Goal: Task Accomplishment & Management: Manage account settings

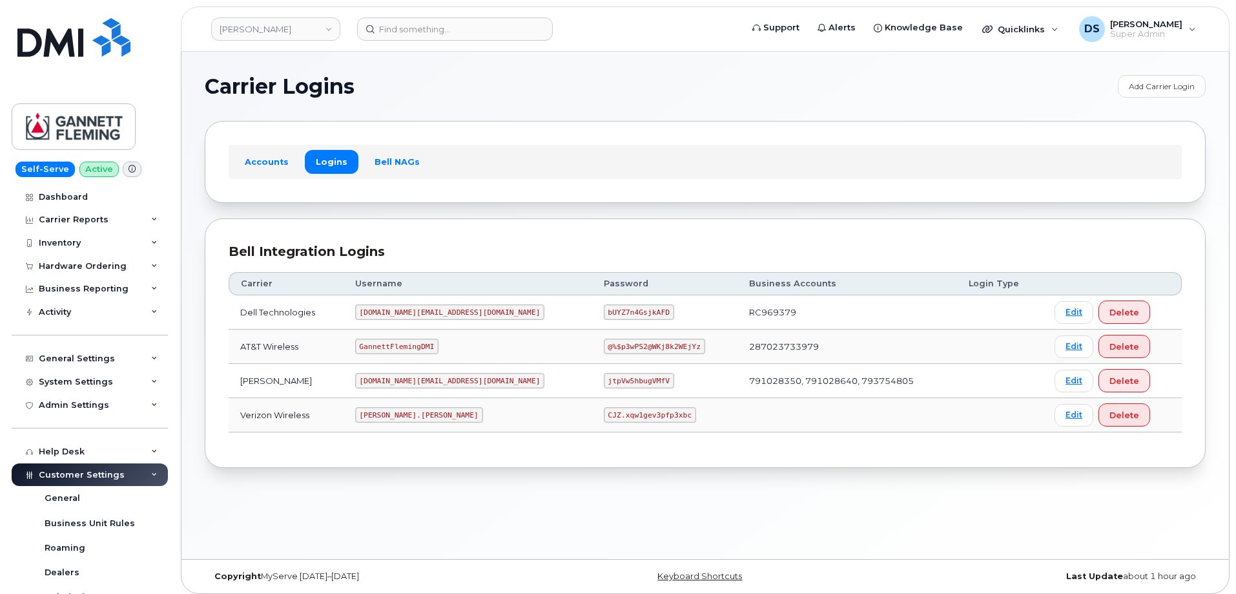
click at [501, 469] on div "Carrier Logins Add Carrier Login Accounts Logins Bell NAGs Bell Integration Log…" at bounding box center [706, 305] width 1048 height 507
drag, startPoint x: 436, startPoint y: 412, endPoint x: 359, endPoint y: 421, distance: 77.4
click at [359, 421] on td "MICHAEL.PARTACK" at bounding box center [468, 415] width 249 height 34
copy code "MICHAEL.PARTACK"
click at [642, 446] on div "Bell Integration Logins Carrier Username Password Business Accounts Login Type …" at bounding box center [705, 343] width 1001 height 250
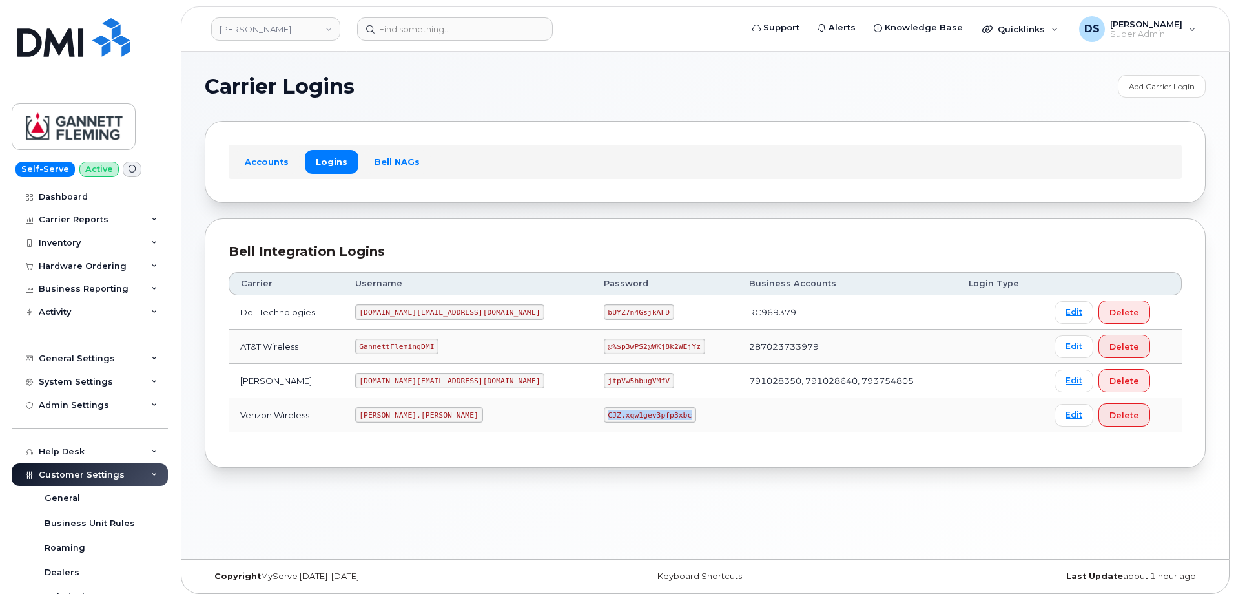
drag, startPoint x: 622, startPoint y: 419, endPoint x: 534, endPoint y: 421, distance: 87.9
click at [592, 421] on td "CJZ.xqw1gev3pfp3xbc" at bounding box center [664, 415] width 145 height 34
copy code "CJZ.xqw1gev3pfp3xbc"
click at [680, 117] on section "Carrier Logins Add Carrier Login Accounts Logins Bell NAGs Bell Integration Log…" at bounding box center [705, 271] width 1001 height 393
drag, startPoint x: 435, startPoint y: 415, endPoint x: 366, endPoint y: 415, distance: 69.8
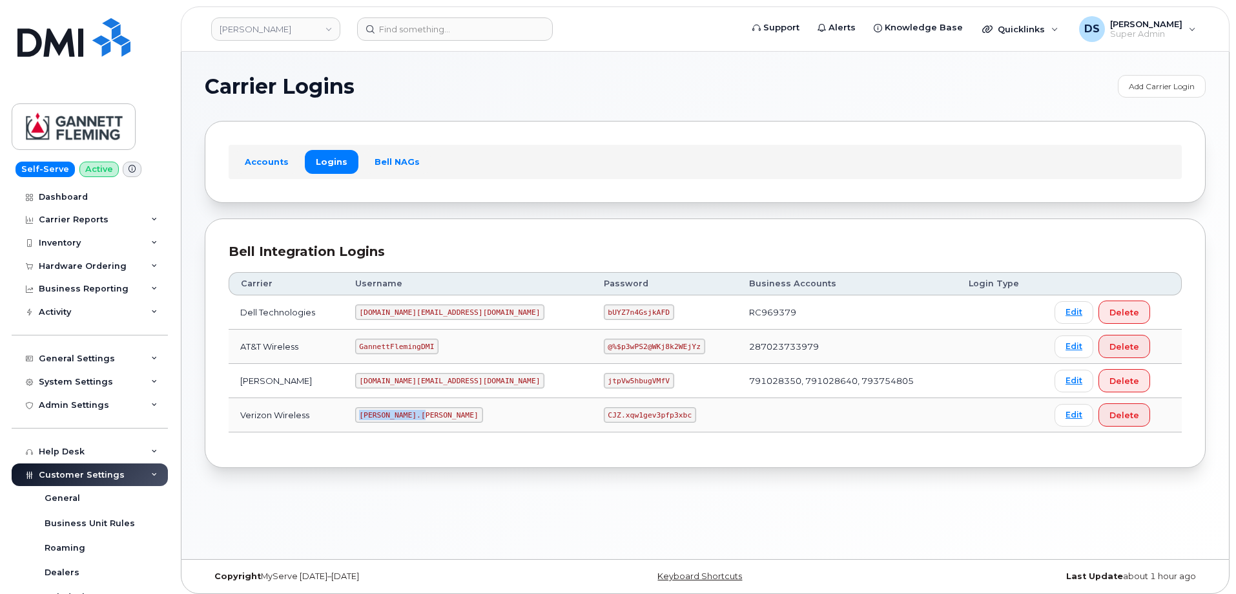
click at [366, 415] on td "MICHAEL.PARTACK" at bounding box center [468, 415] width 249 height 34
copy code "MICHAEL.PARTACK"
click at [620, 441] on div "Carrier Username Password Business Accounts Login Type Dell Technologies mms.co…" at bounding box center [706, 351] width 954 height 183
drag, startPoint x: 623, startPoint y: 415, endPoint x: 536, endPoint y: 417, distance: 87.2
click at [592, 417] on td "CJZ.xqw1gev3pfp3xbc" at bounding box center [664, 415] width 145 height 34
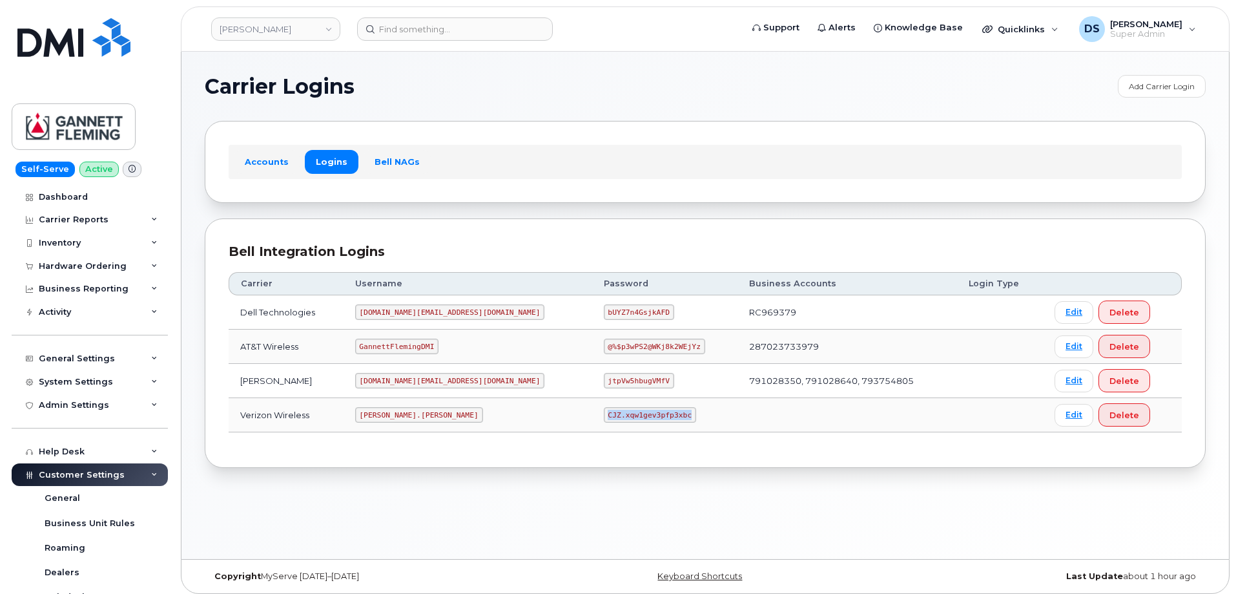
copy code "CJZ.xqw1gev3pfp3xbc"
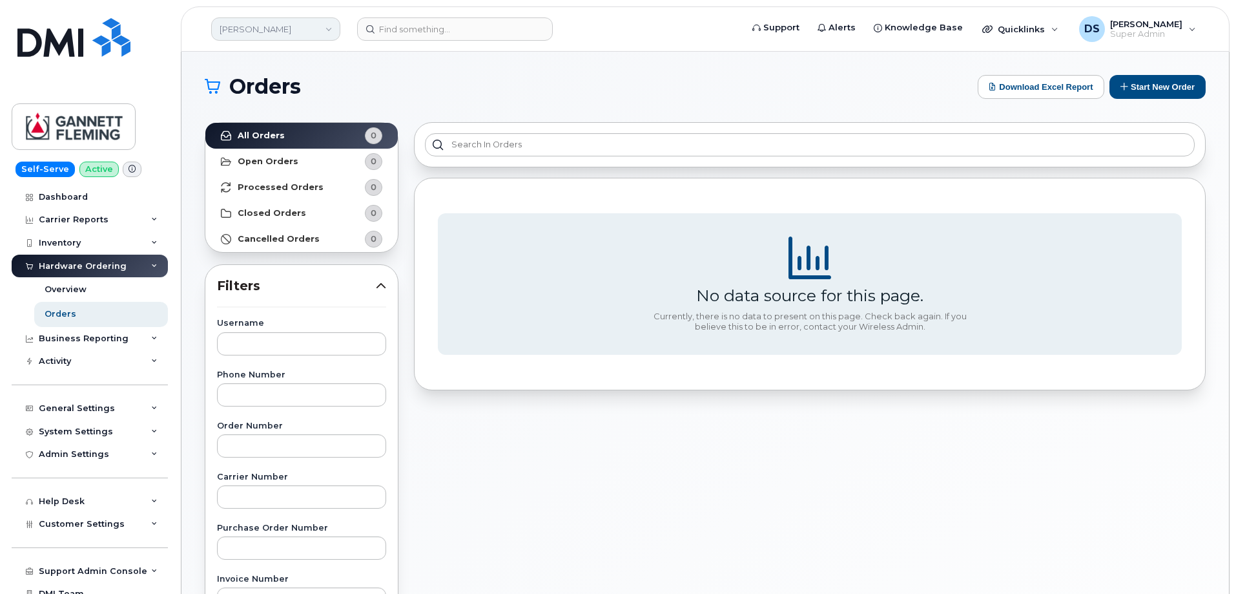
click at [255, 32] on link "Gannett Fleming" at bounding box center [275, 28] width 129 height 23
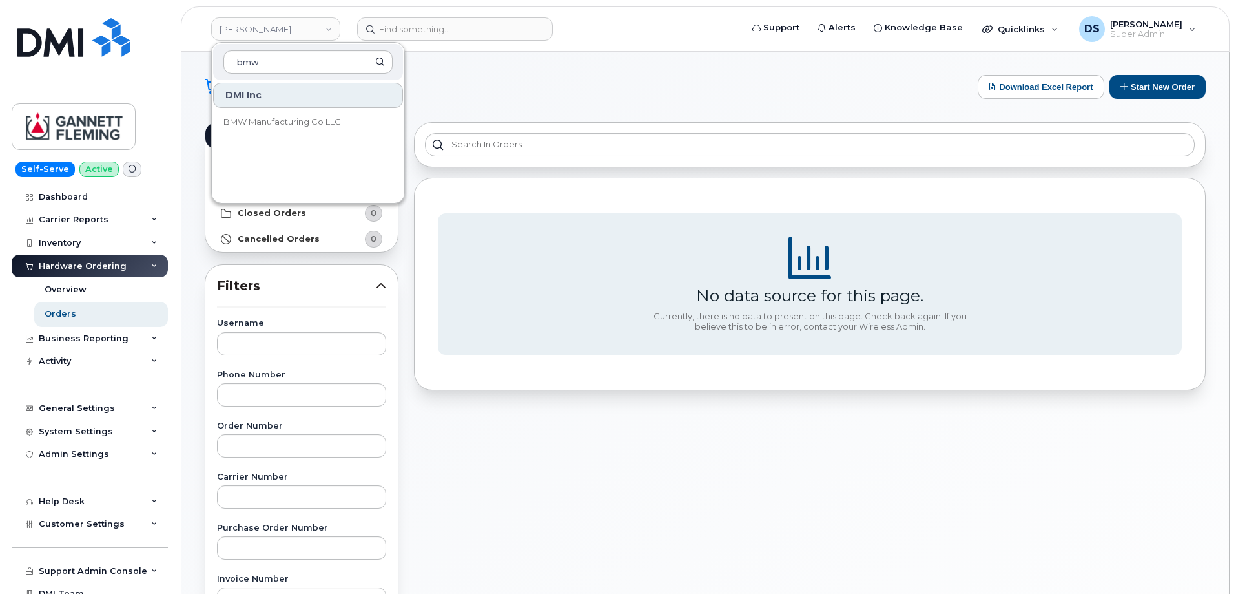
type input "bmw"
click at [260, 90] on div "DMI Inc" at bounding box center [308, 95] width 190 height 25
click at [255, 119] on span "BMW Manufacturing Co LLC" at bounding box center [283, 122] width 118 height 13
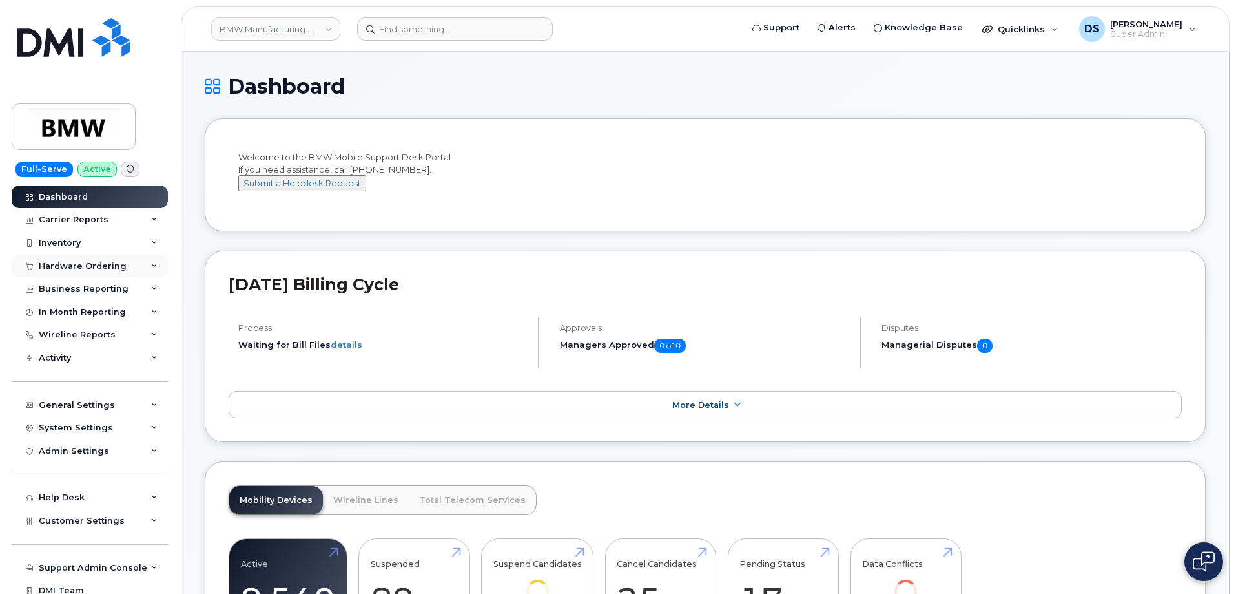
click at [79, 273] on div "Hardware Ordering" at bounding box center [90, 266] width 156 height 23
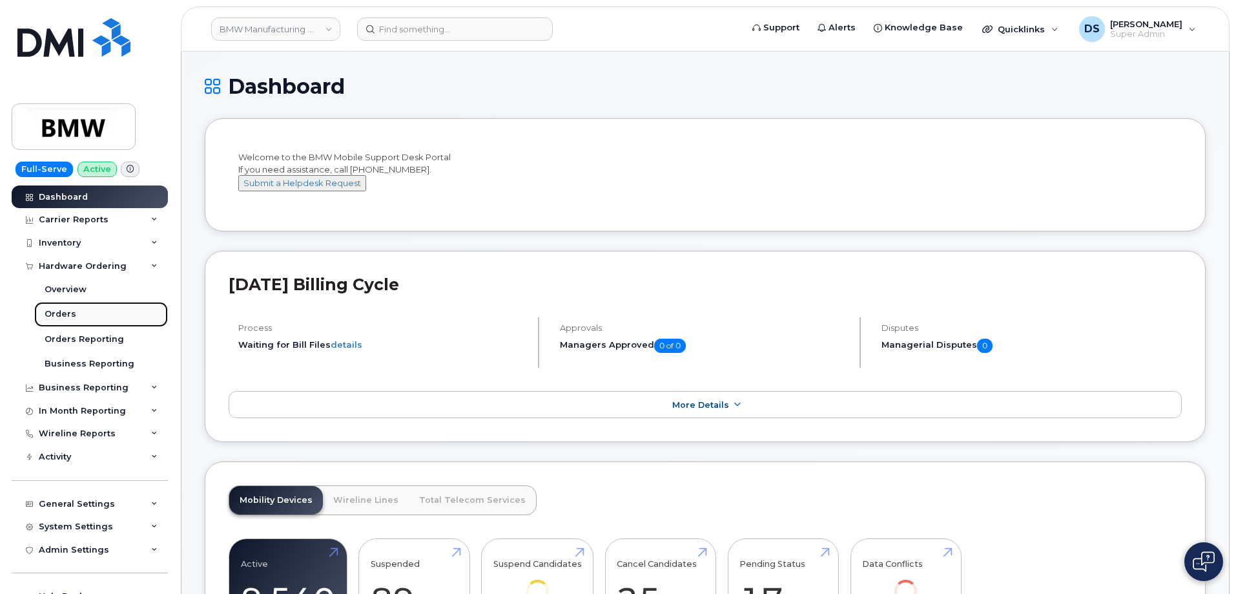
click at [83, 317] on link "Orders" at bounding box center [101, 314] width 134 height 25
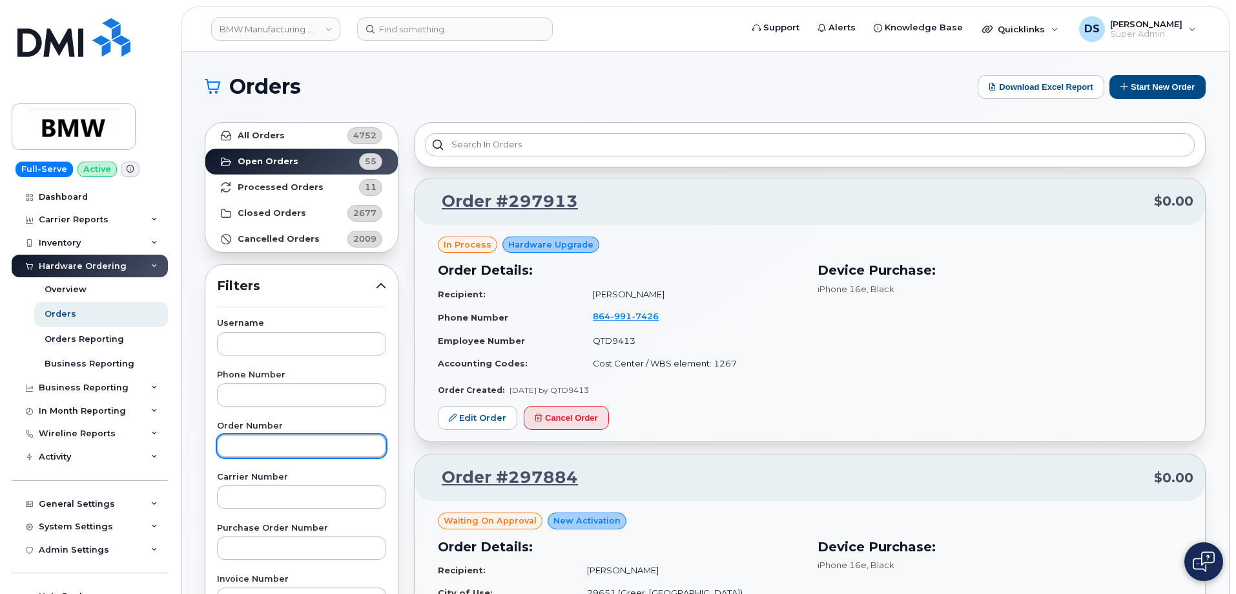
click at [309, 444] on input "text" at bounding box center [301, 445] width 169 height 23
click at [266, 136] on strong "All Orders" at bounding box center [261, 135] width 47 height 10
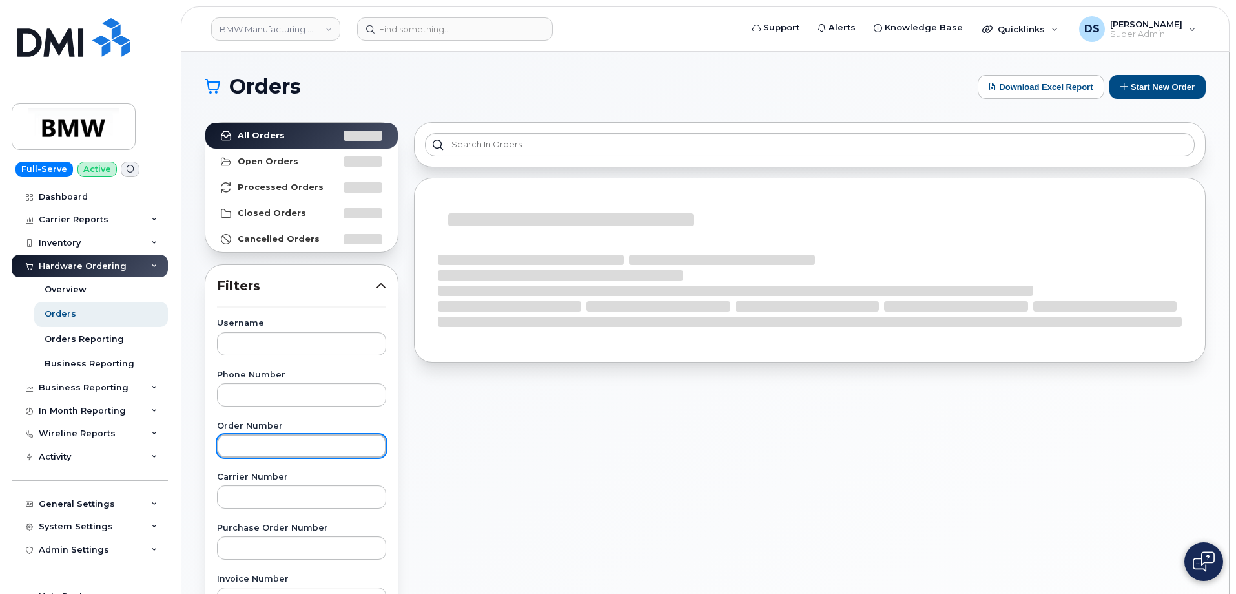
click at [322, 444] on input "text" at bounding box center [301, 445] width 169 height 23
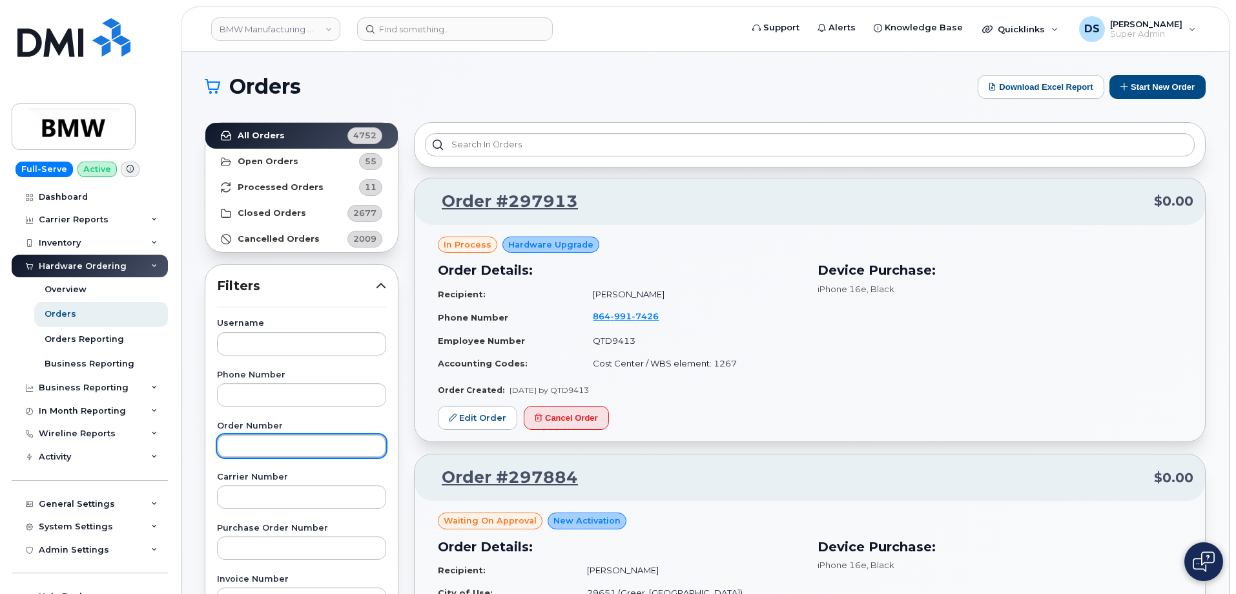
paste input "297686"
type input "297686"
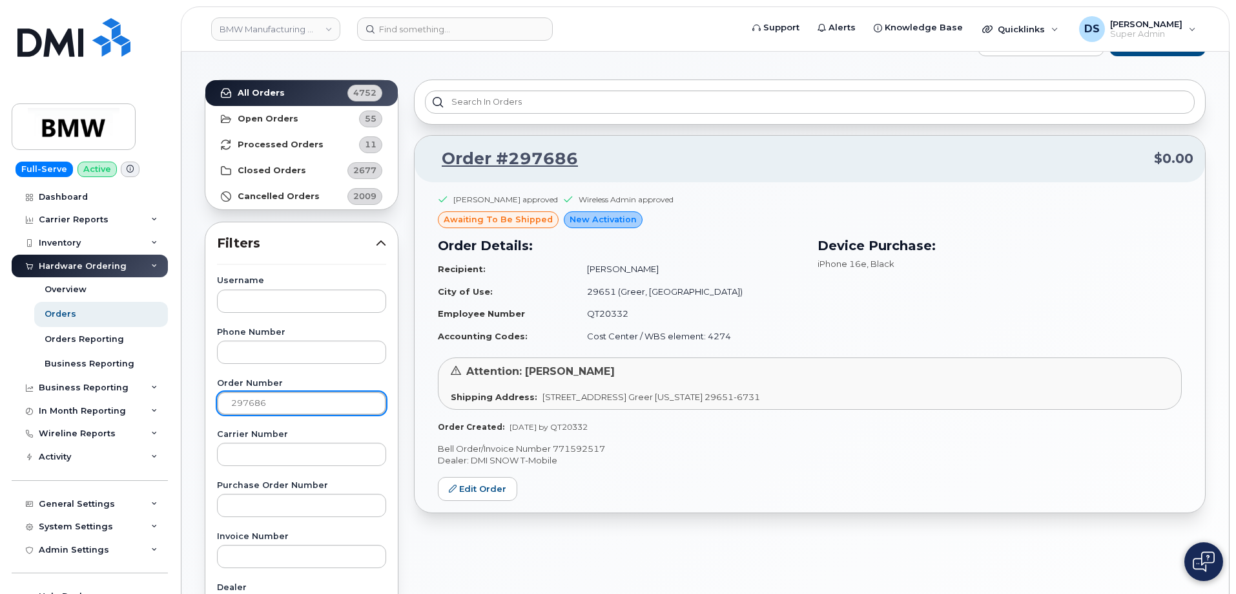
scroll to position [65, 0]
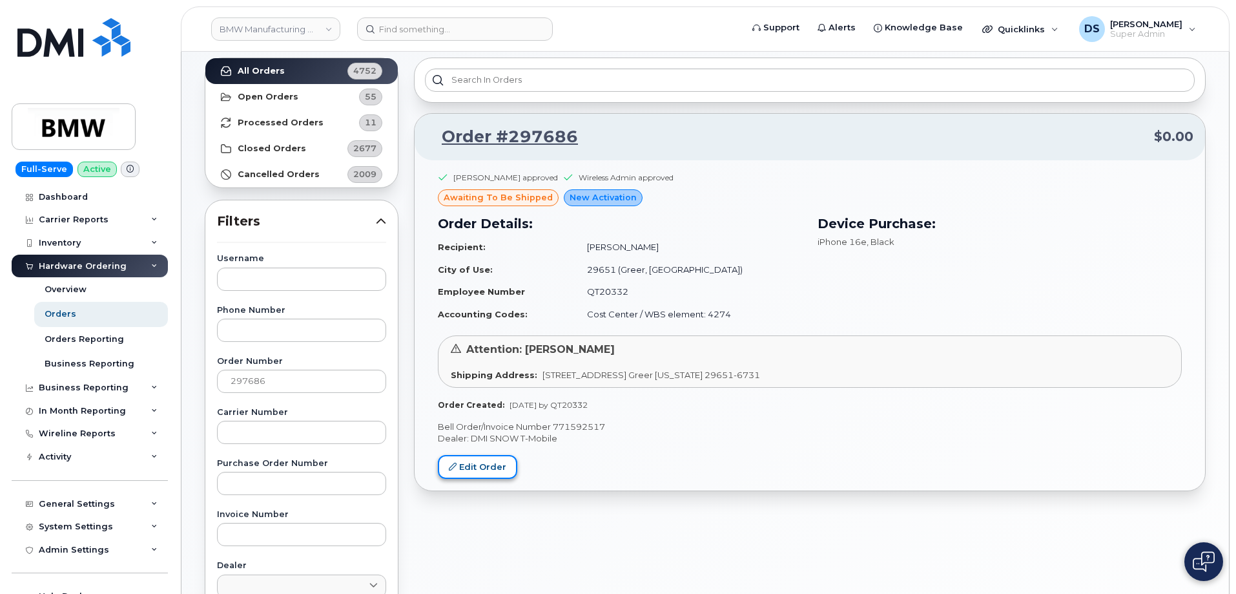
click at [486, 464] on link "Edit Order" at bounding box center [477, 467] width 79 height 24
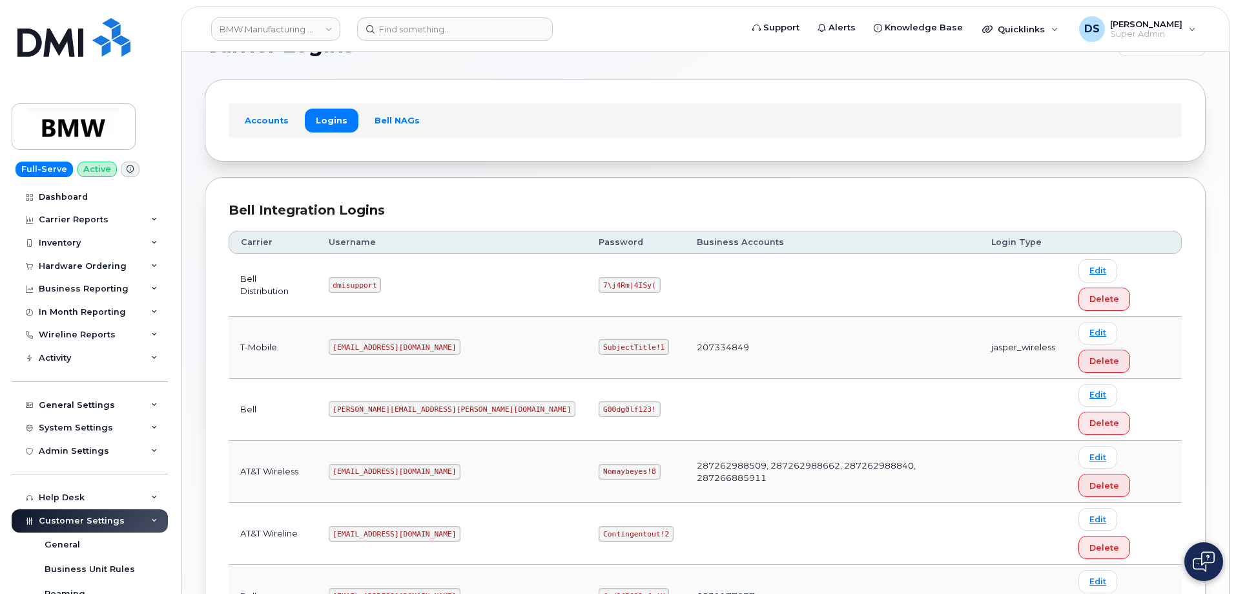
scroll to position [65, 0]
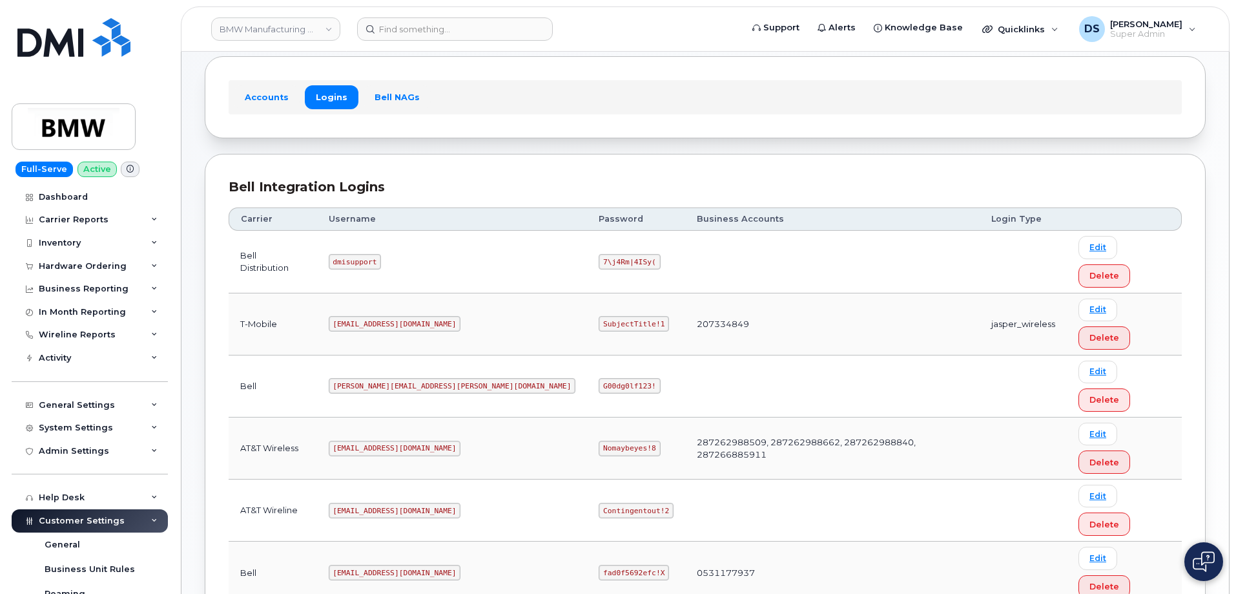
drag, startPoint x: 417, startPoint y: 488, endPoint x: 333, endPoint y: 486, distance: 84.0
copy tr "[EMAIL_ADDRESS][DOMAIN_NAME]"
drag, startPoint x: 543, startPoint y: 490, endPoint x: 472, endPoint y: 488, distance: 70.4
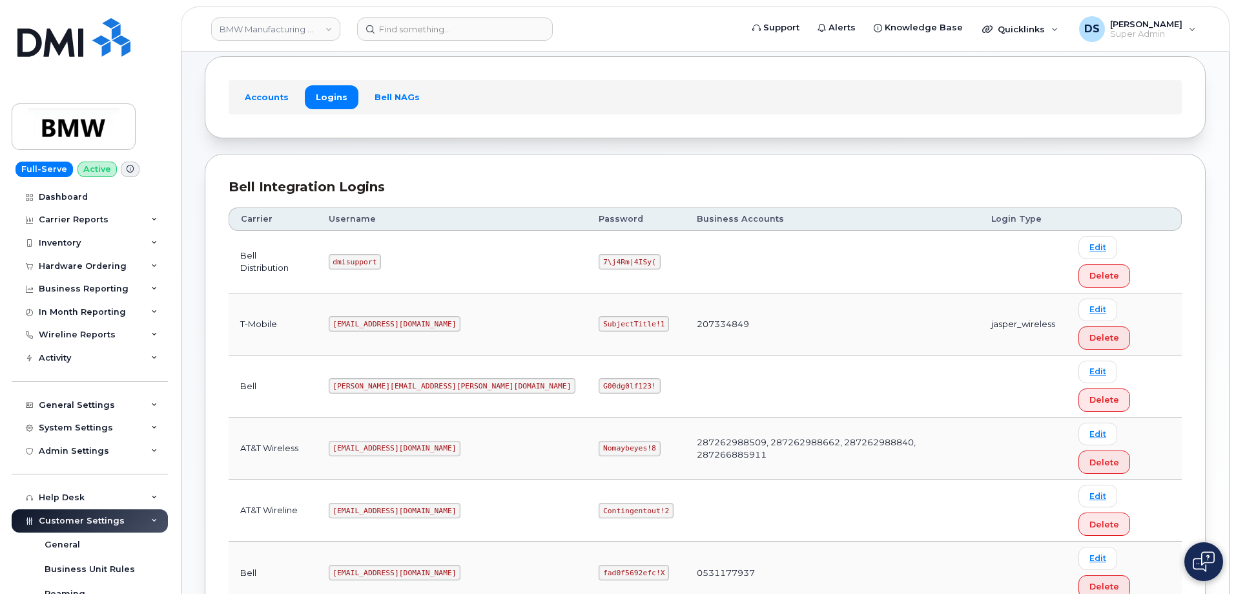
copy code "SubjectTitle!1"
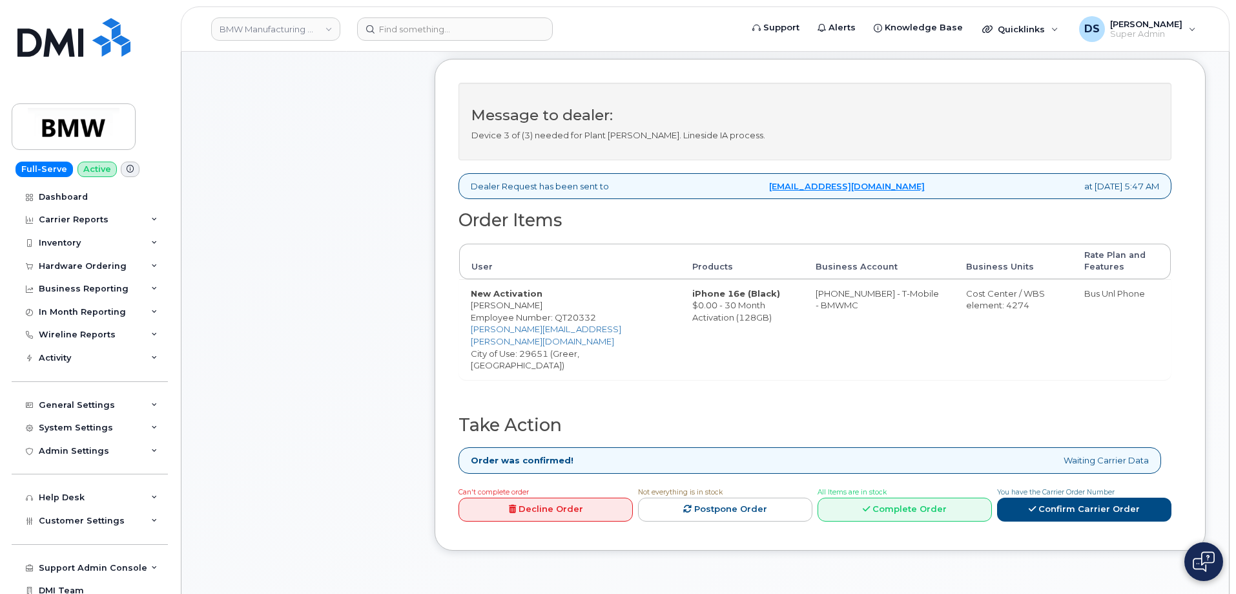
scroll to position [388, 0]
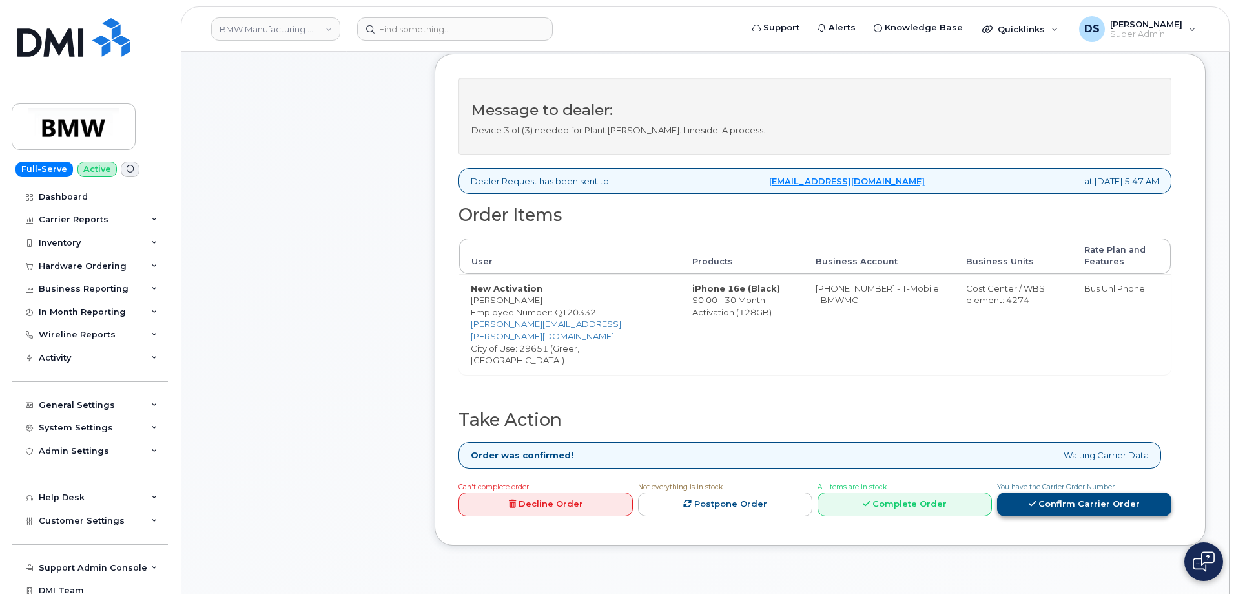
click at [1068, 493] on link "Confirm Carrier Order" at bounding box center [1084, 504] width 174 height 24
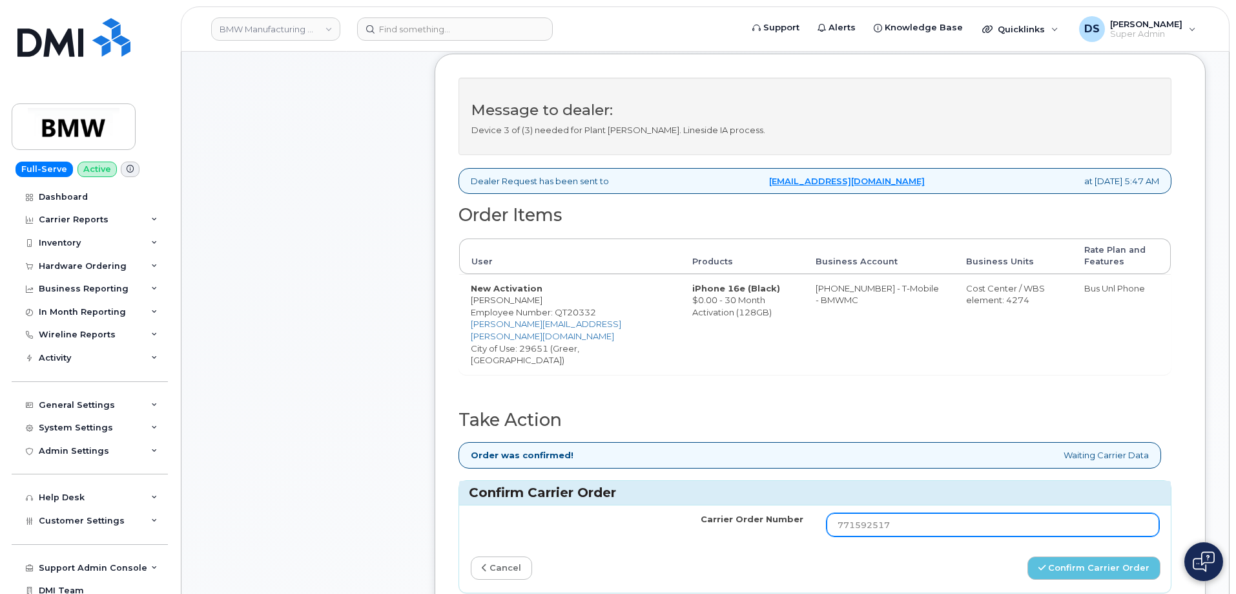
drag, startPoint x: 915, startPoint y: 510, endPoint x: 798, endPoint y: 511, distance: 116.3
click at [798, 511] on tr "Carrier Order Number 771592517" at bounding box center [815, 524] width 712 height 39
paste input "1ZW0Y5862992272965"
type input "1ZW0Y5862992272965"
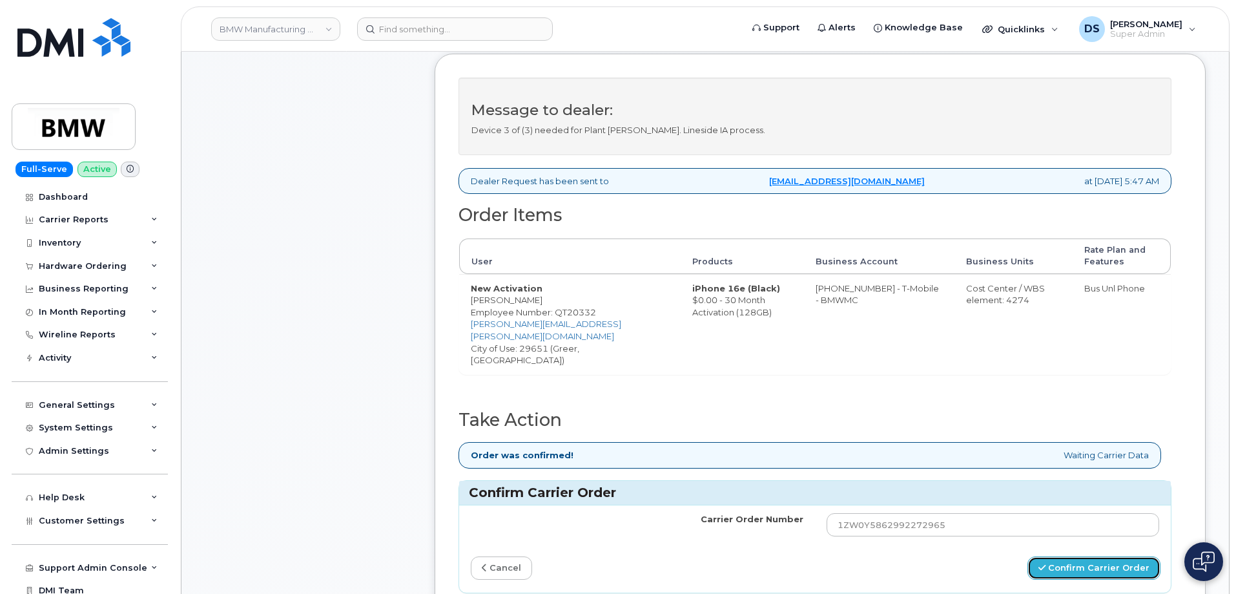
click at [1091, 561] on button "Confirm Carrier Order" at bounding box center [1094, 568] width 133 height 24
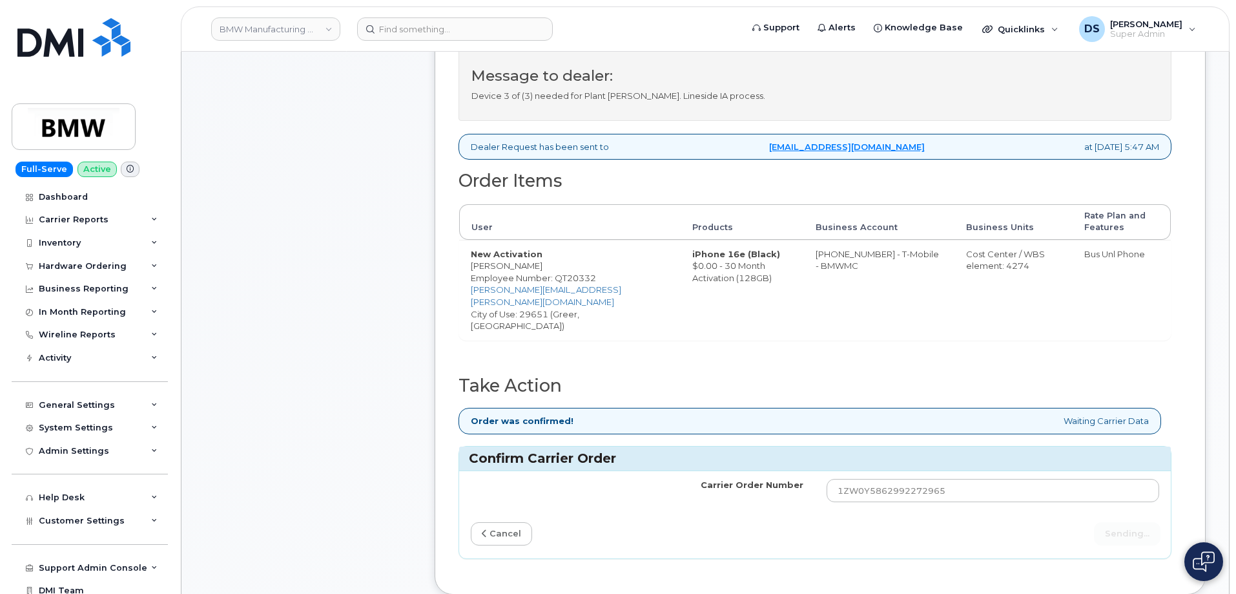
scroll to position [517, 0]
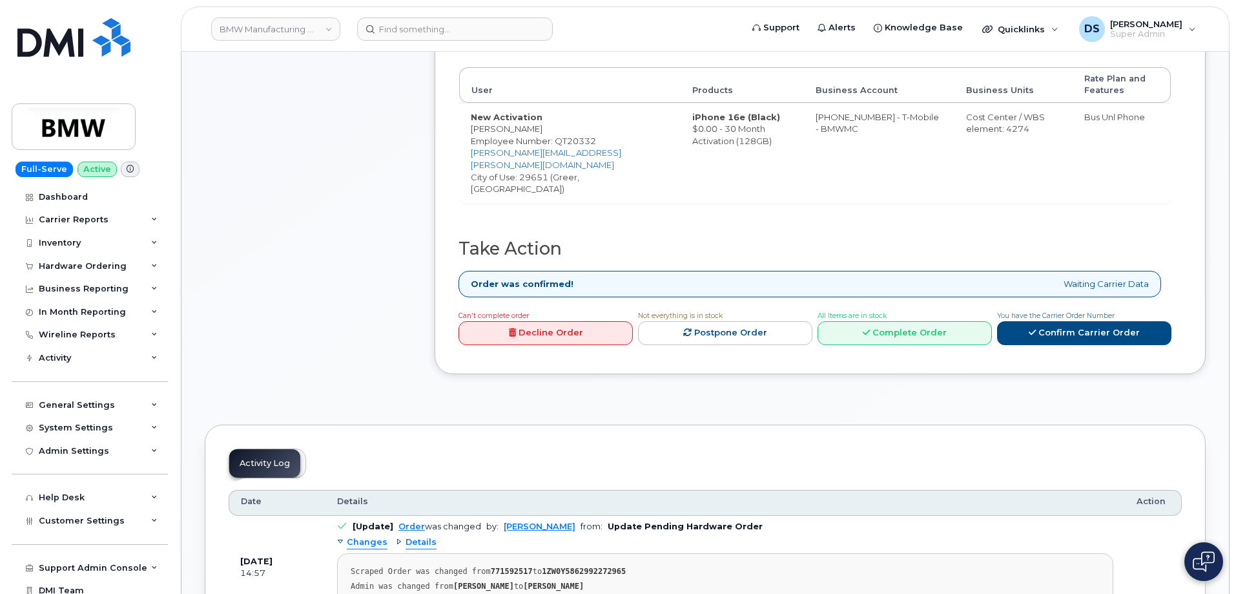
scroll to position [581, 0]
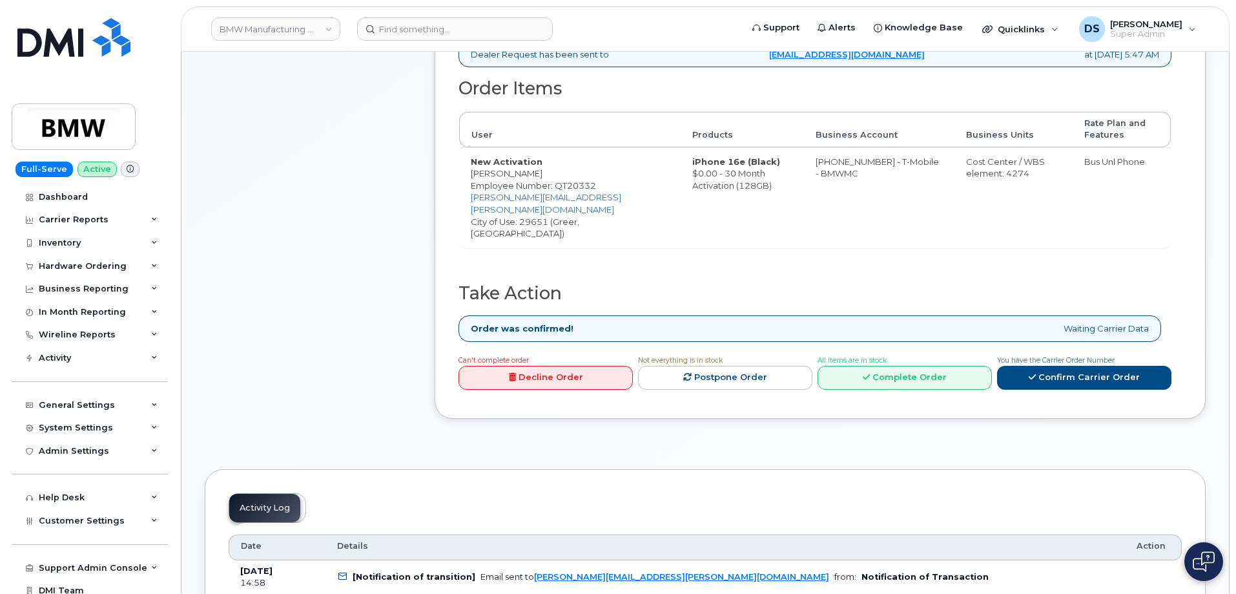
scroll to position [517, 0]
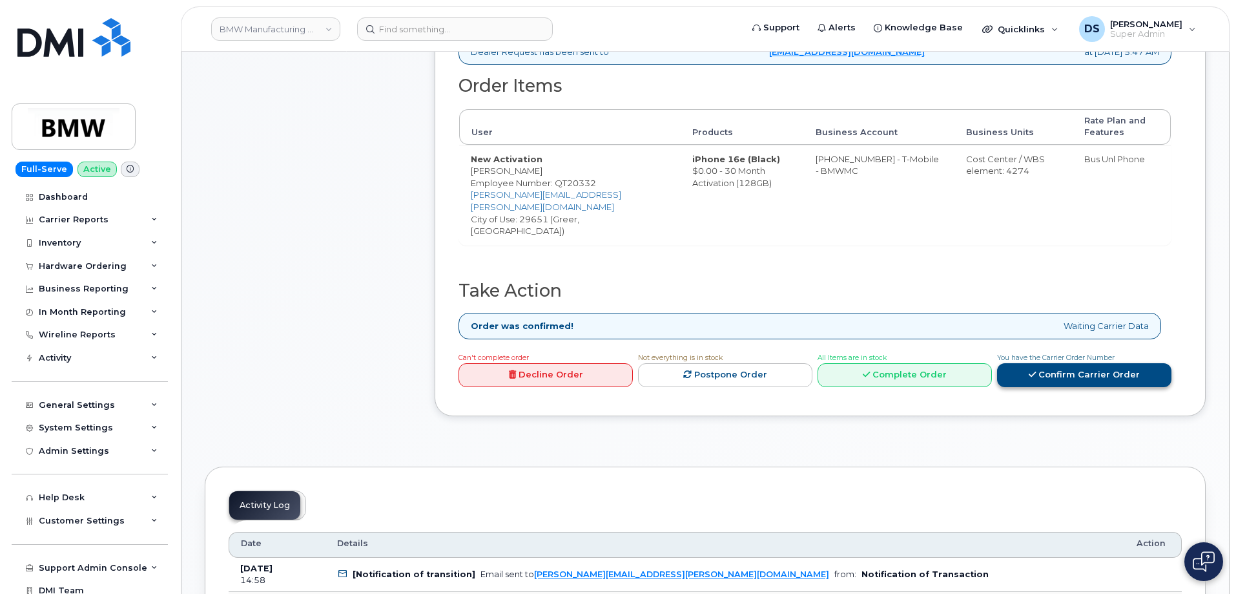
click link "Confirm Carrier Order"
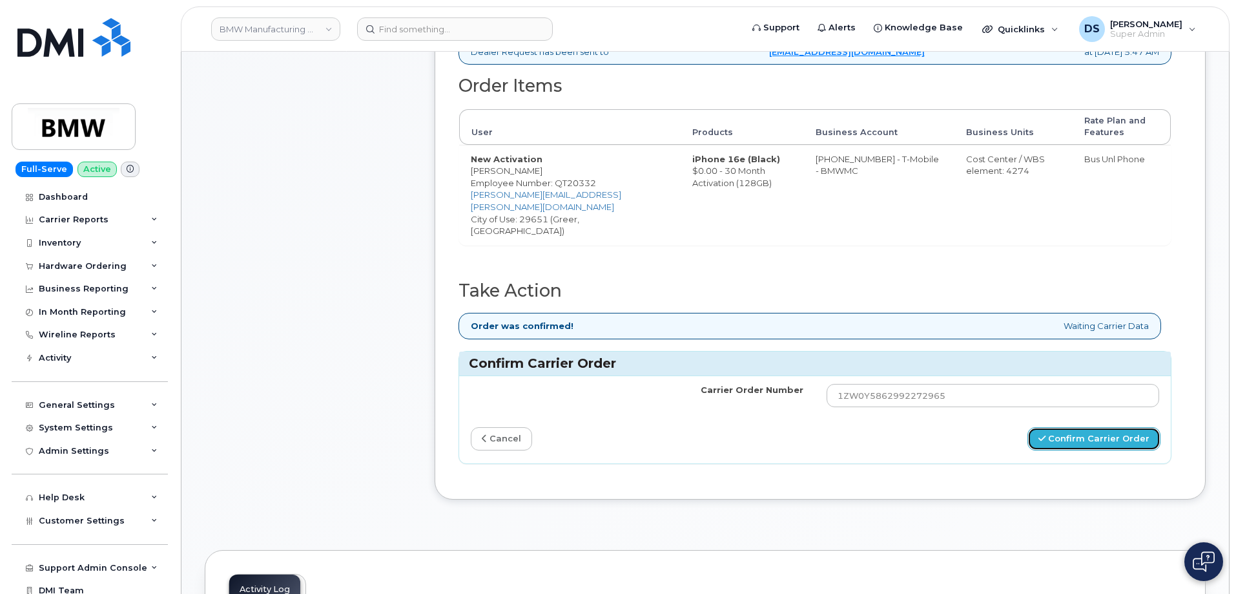
click button "Confirm Carrier Order"
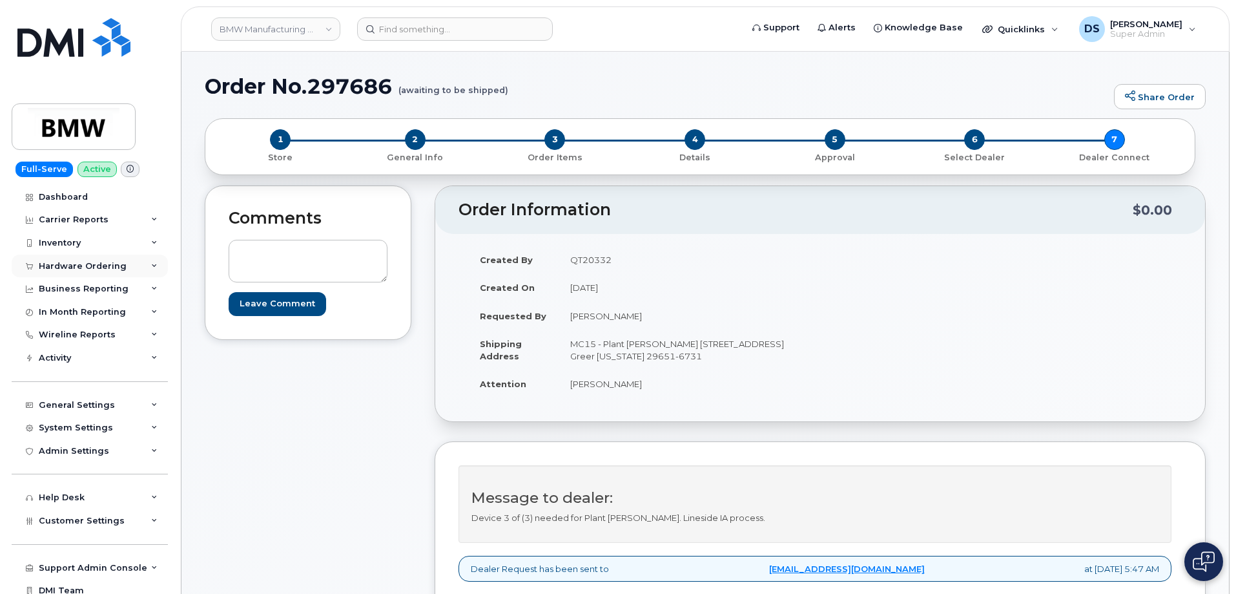
click at [84, 266] on div "Hardware Ordering" at bounding box center [83, 266] width 88 height 10
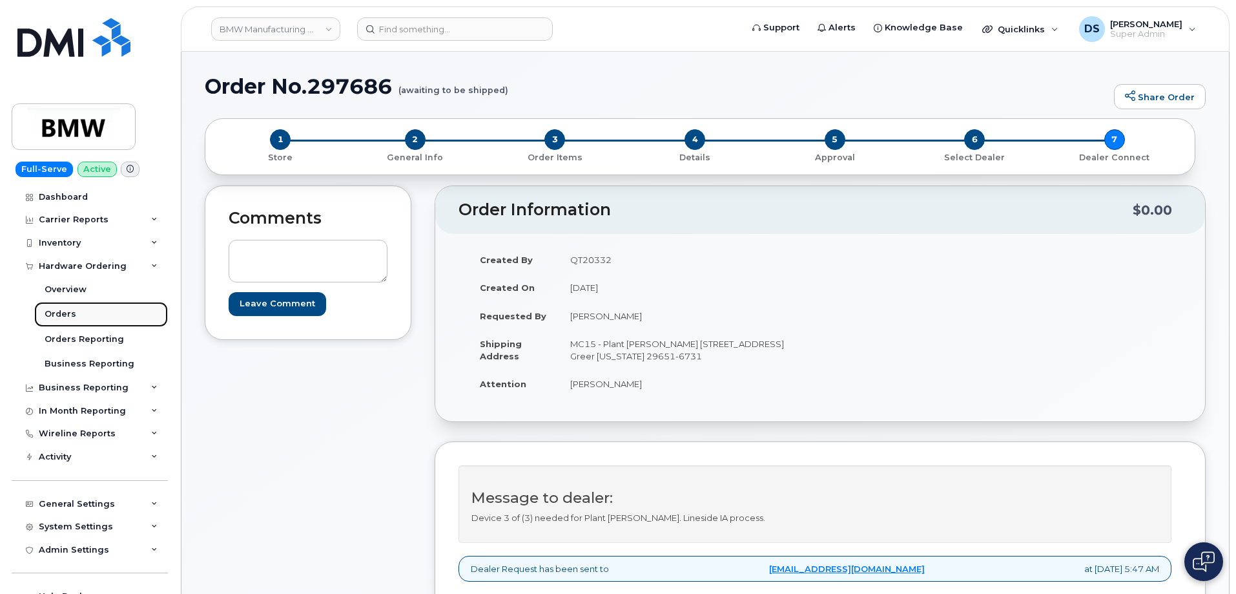
click at [67, 311] on div "Orders" at bounding box center [61, 314] width 32 height 12
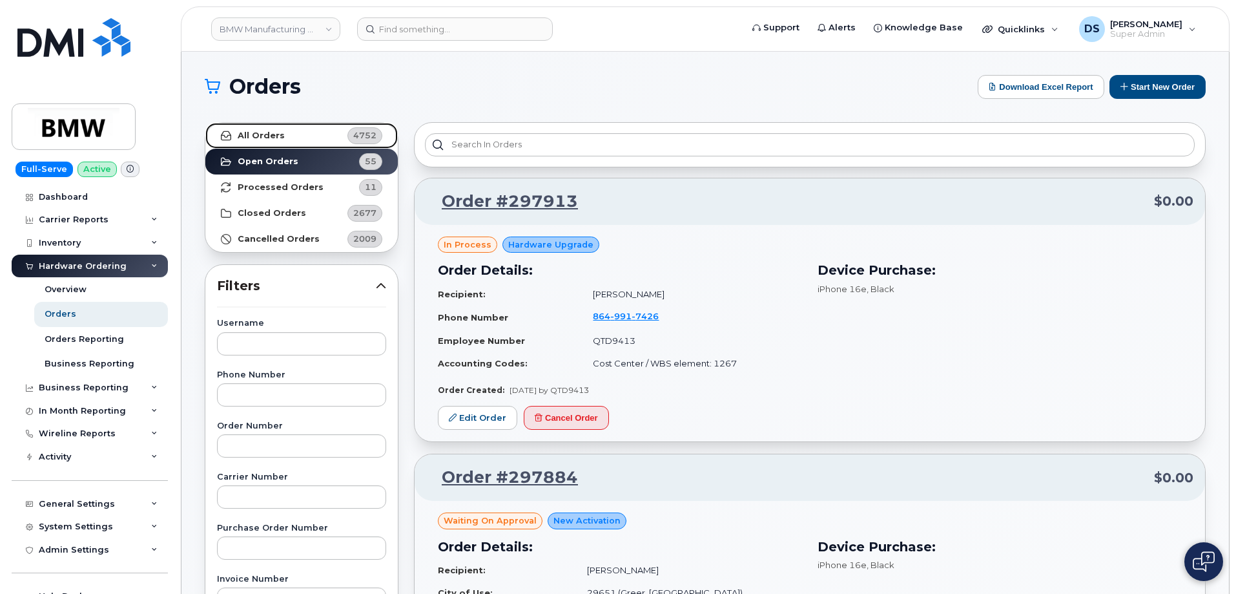
click at [286, 134] on link "All Orders 4752" at bounding box center [301, 136] width 193 height 26
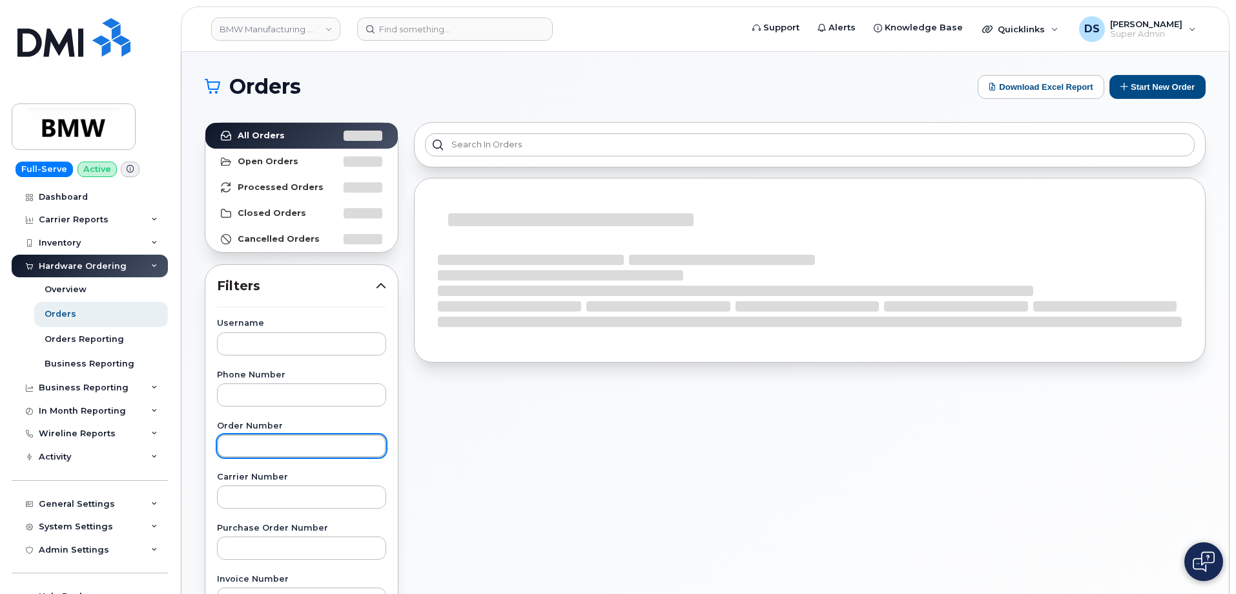
click at [300, 444] on input "text" at bounding box center [301, 445] width 169 height 23
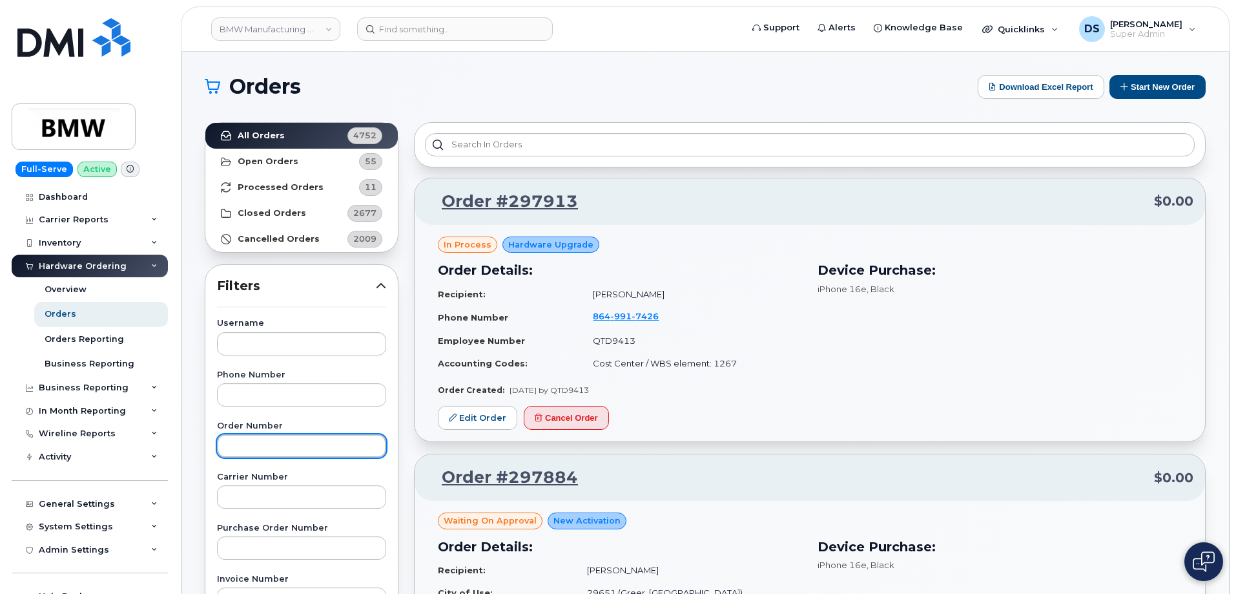
paste input "297032"
type input "297032"
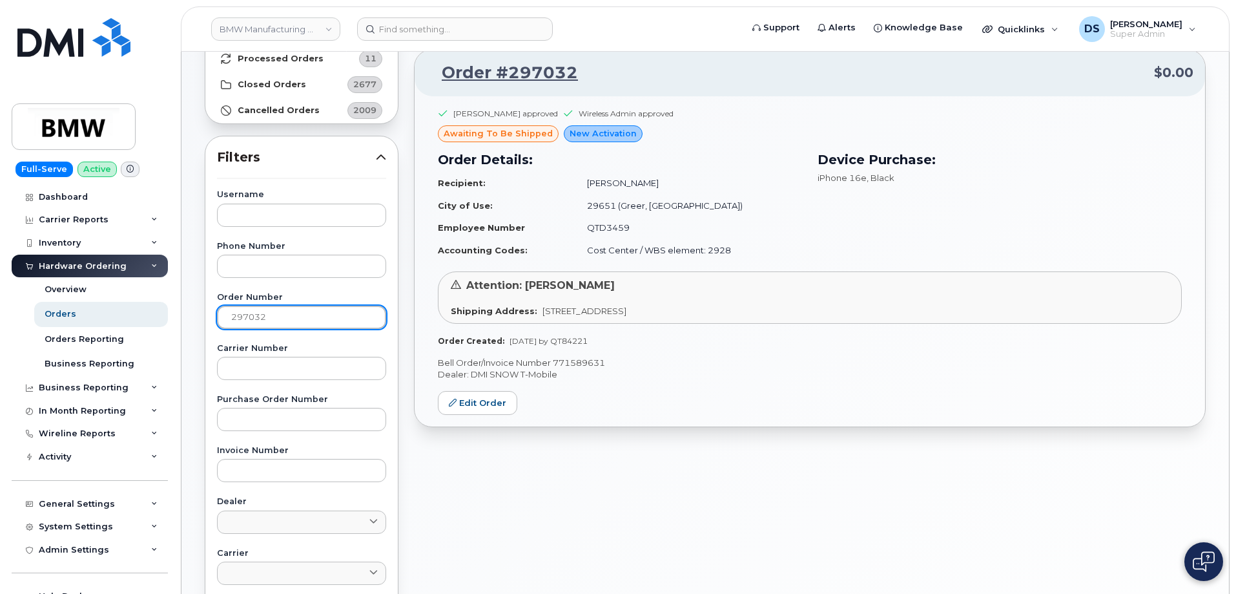
scroll to position [129, 0]
click at [468, 404] on link "Edit Order" at bounding box center [477, 402] width 79 height 24
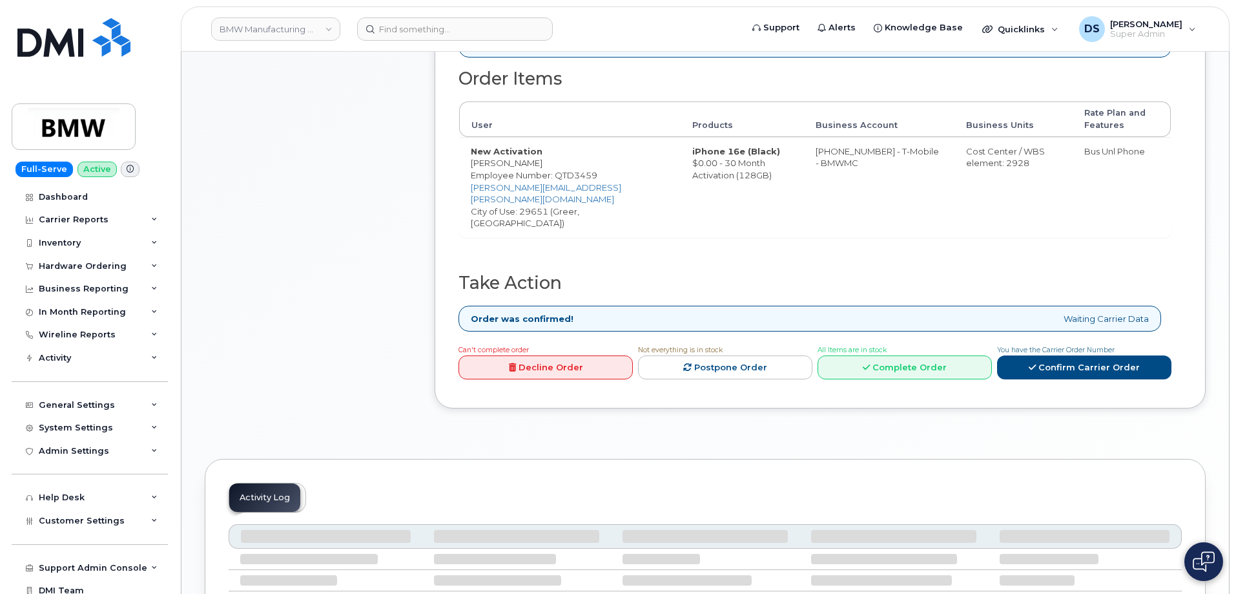
scroll to position [452, 0]
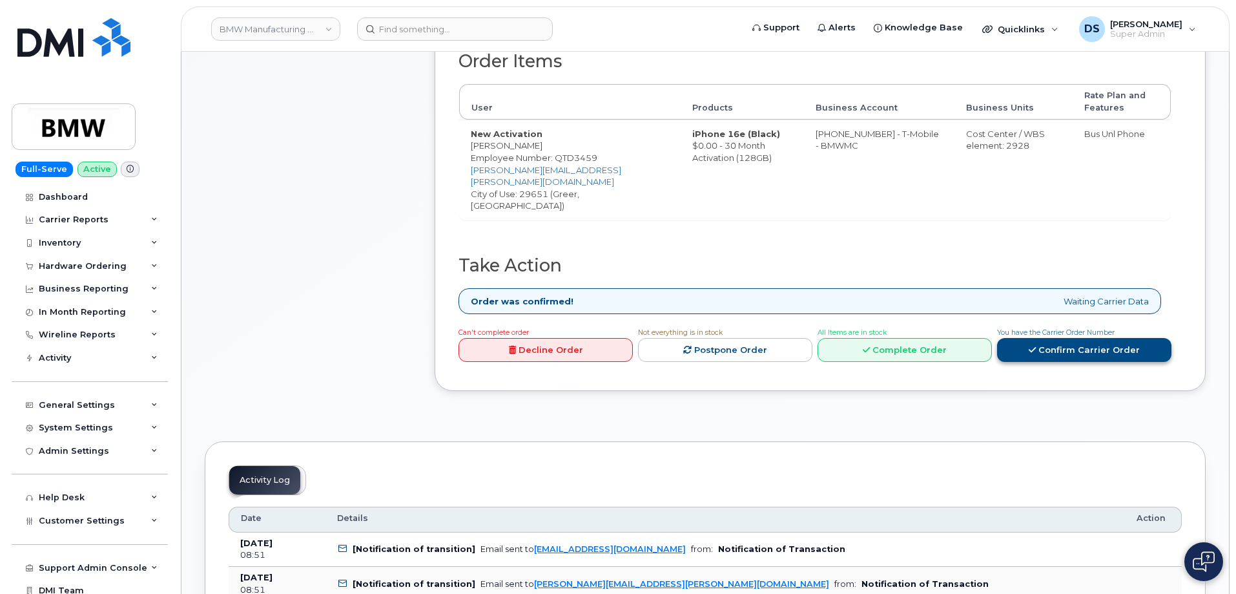
click at [1073, 338] on link "Confirm Carrier Order" at bounding box center [1084, 350] width 174 height 24
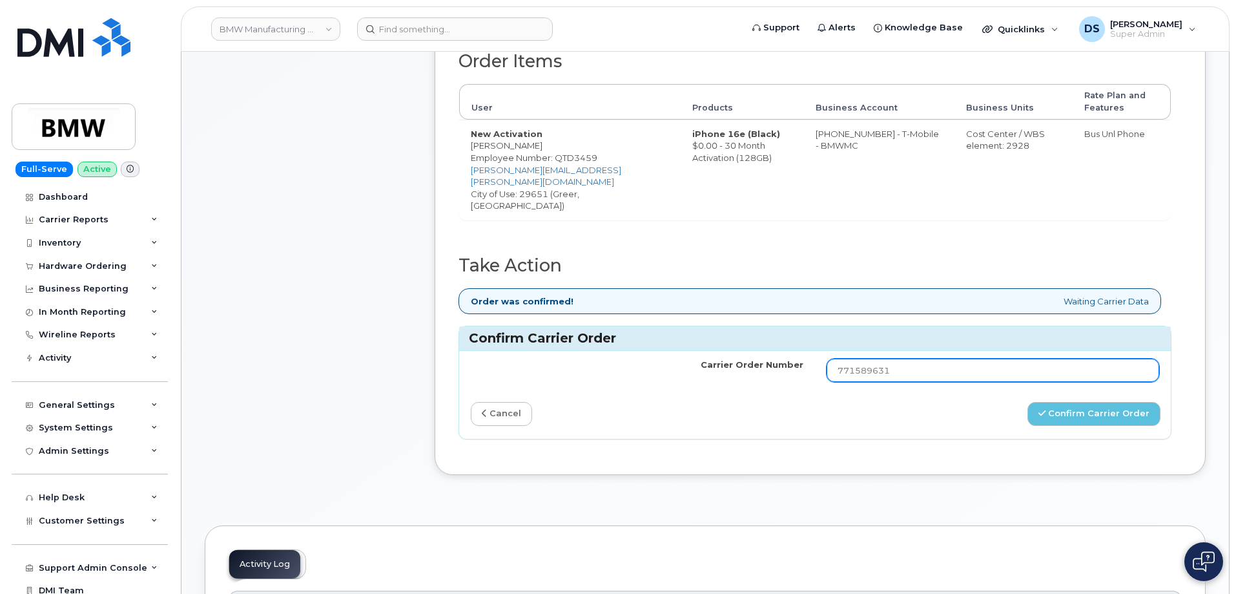
drag, startPoint x: 962, startPoint y: 366, endPoint x: 772, endPoint y: 375, distance: 190.2
click at [772, 375] on tr "Carrier Order Number 771589631" at bounding box center [815, 370] width 712 height 39
paste input "1ZW0Y5862992269826"
type input "1ZW0Y5862992269826"
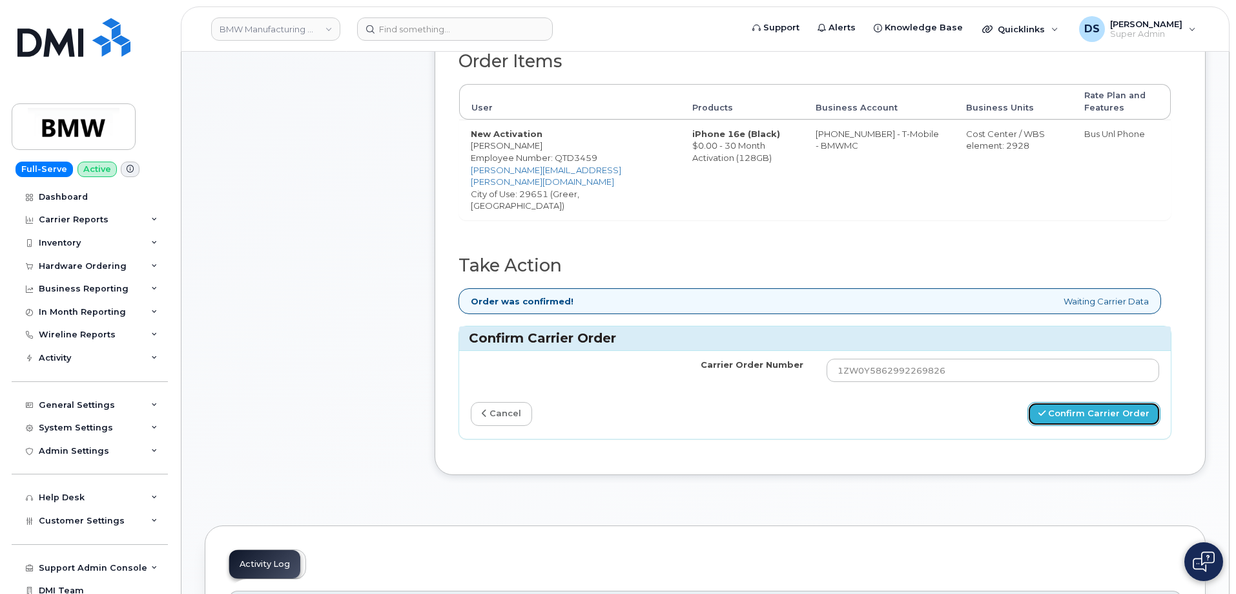
click at [1074, 406] on button "Confirm Carrier Order" at bounding box center [1094, 414] width 133 height 24
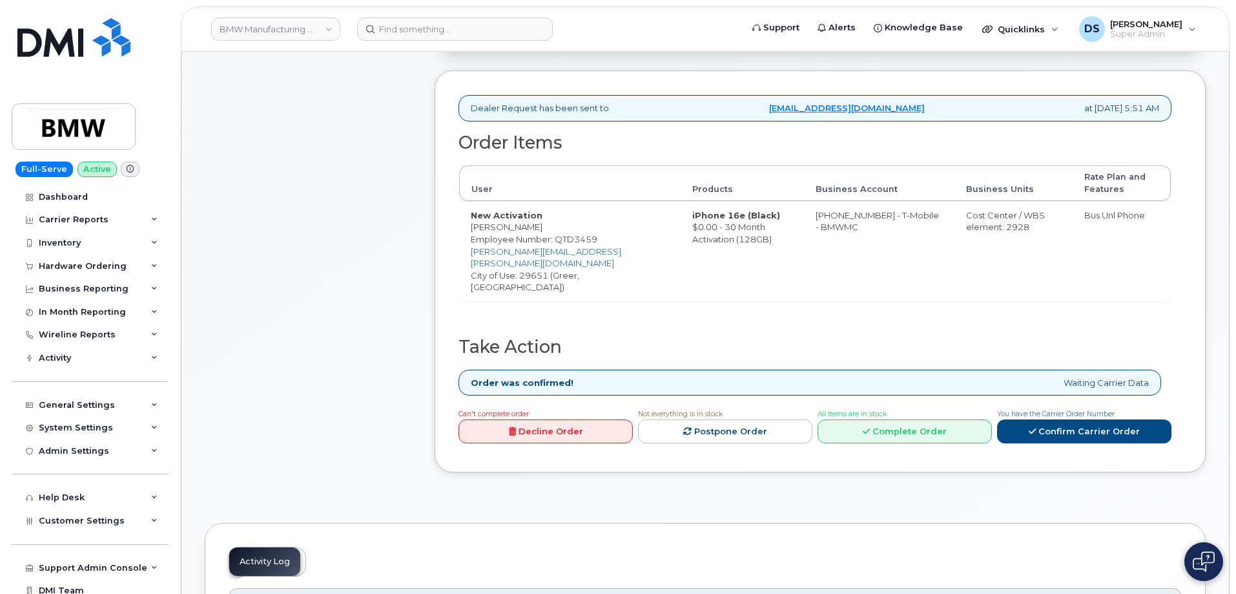
scroll to position [388, 0]
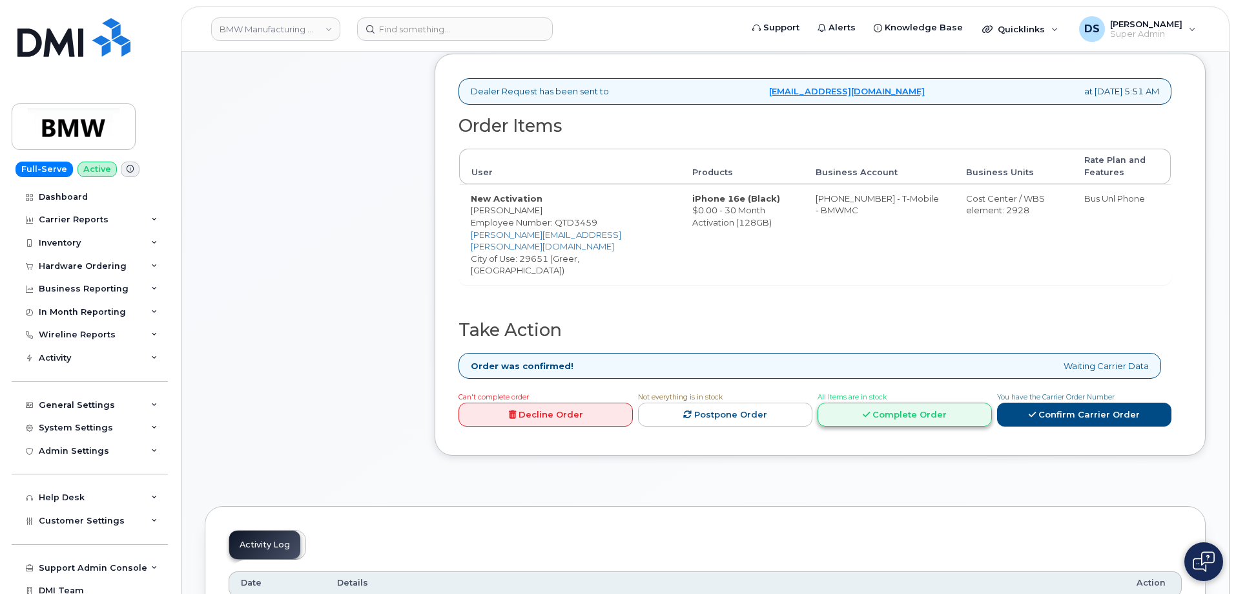
click at [839, 402] on link "Complete Order" at bounding box center [905, 414] width 174 height 24
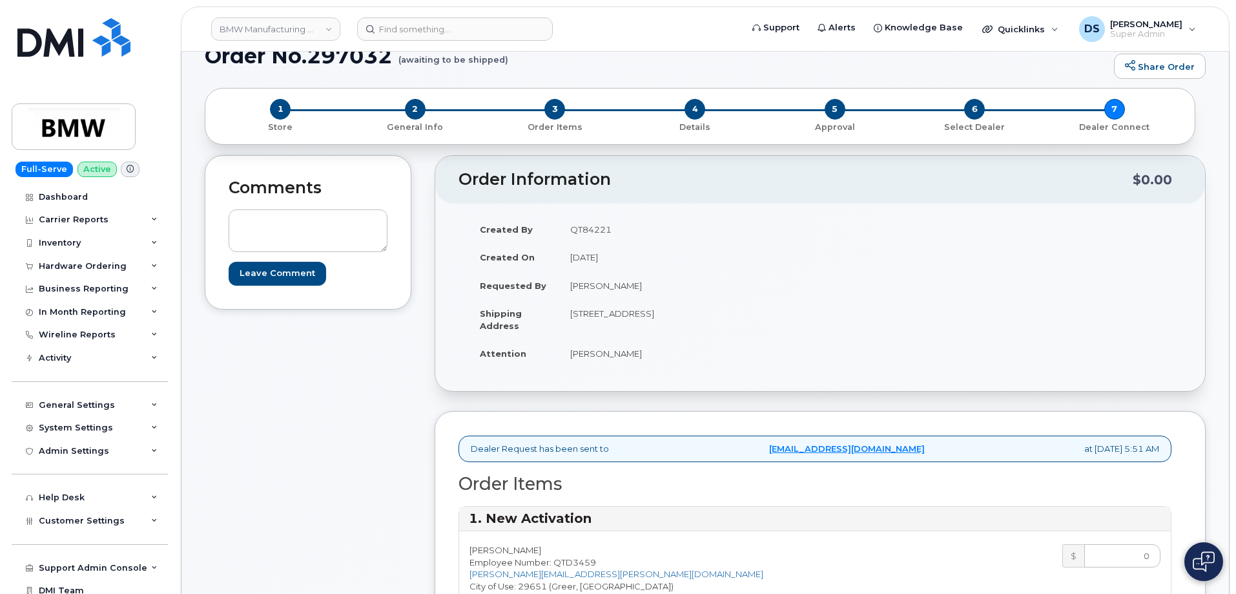
scroll to position [0, 0]
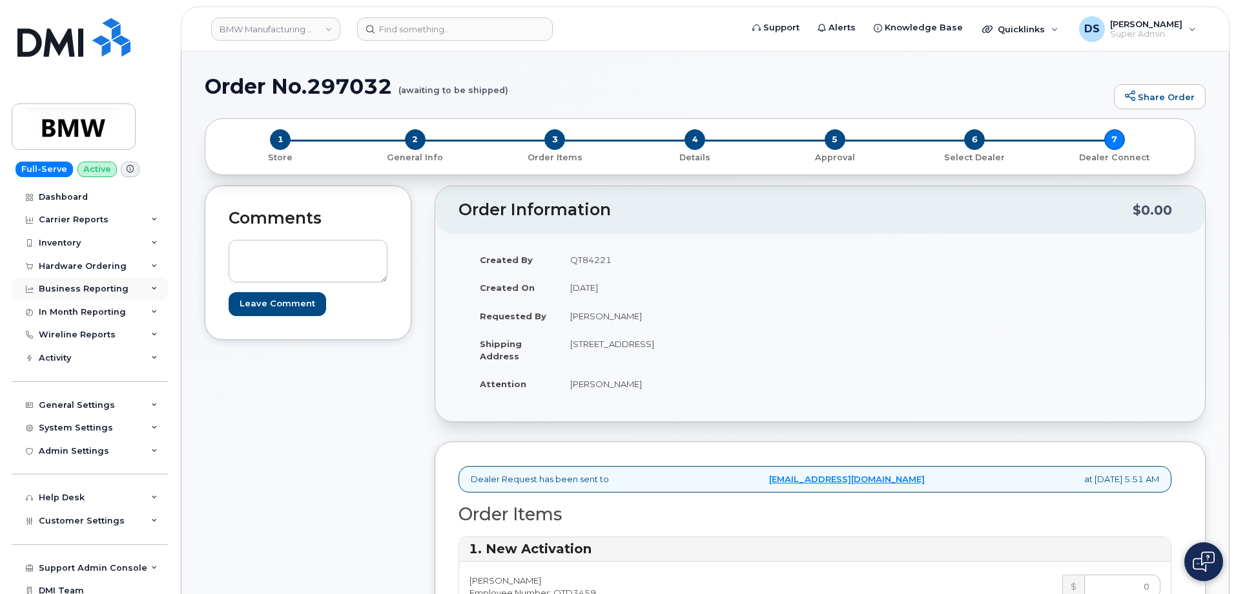
click at [97, 284] on div "Business Reporting" at bounding box center [84, 289] width 90 height 10
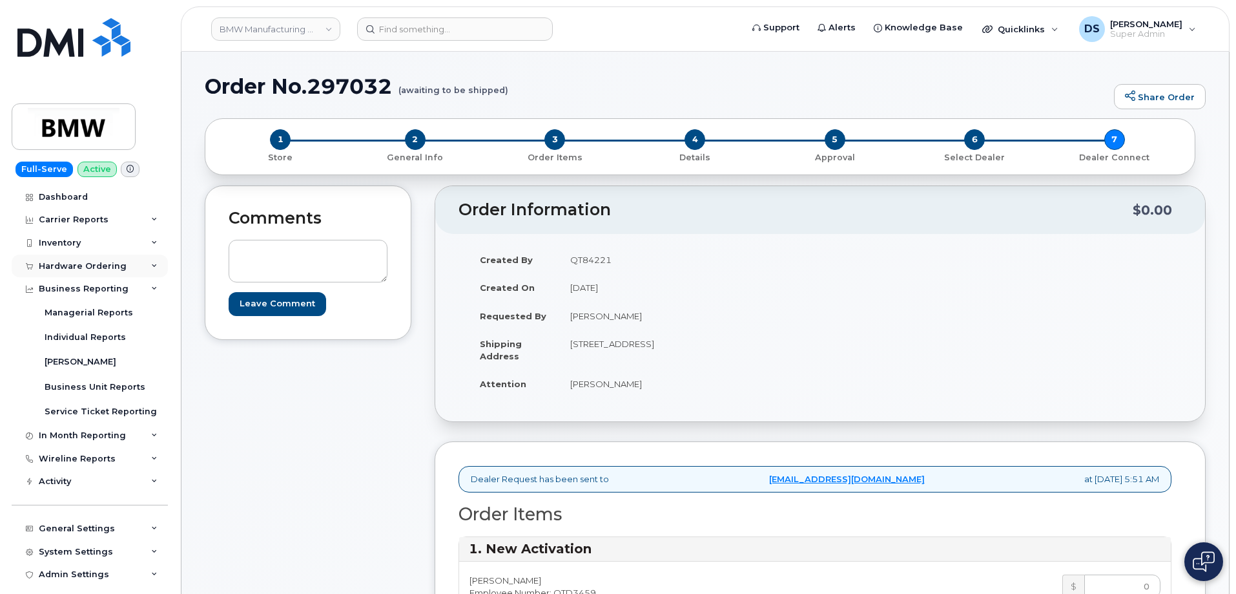
click at [94, 269] on div "Hardware Ordering" at bounding box center [83, 266] width 88 height 10
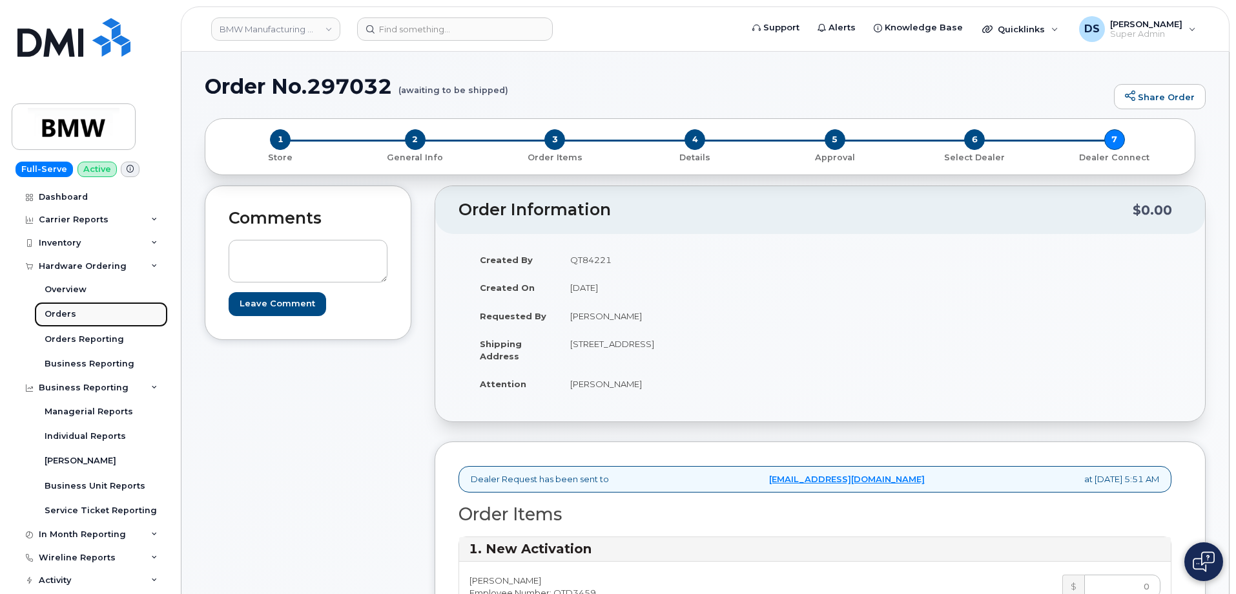
click at [75, 315] on link "Orders" at bounding box center [101, 314] width 134 height 25
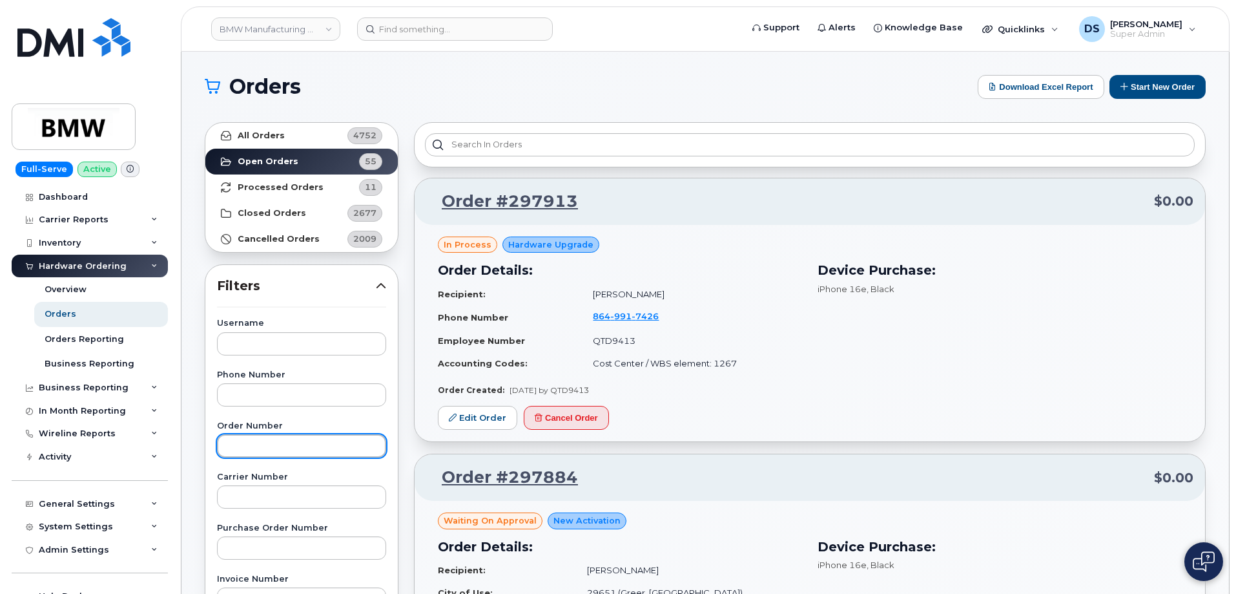
click at [328, 442] on input "text" at bounding box center [301, 445] width 169 height 23
paste input "297032"
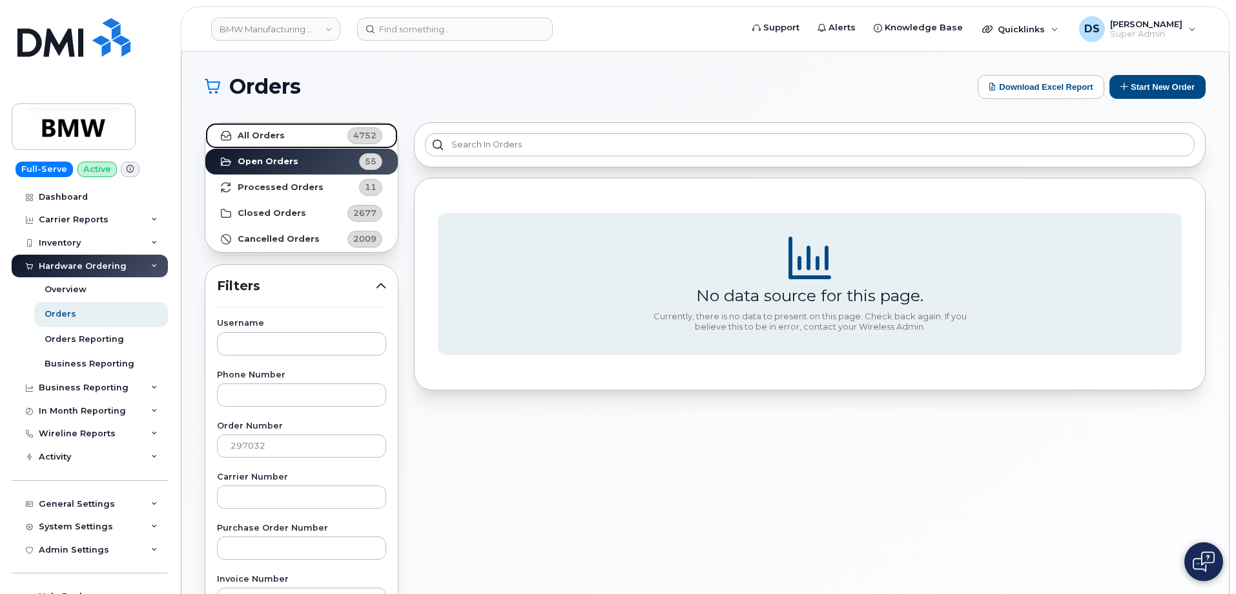
click at [311, 139] on link "All Orders 4752" at bounding box center [301, 136] width 193 height 26
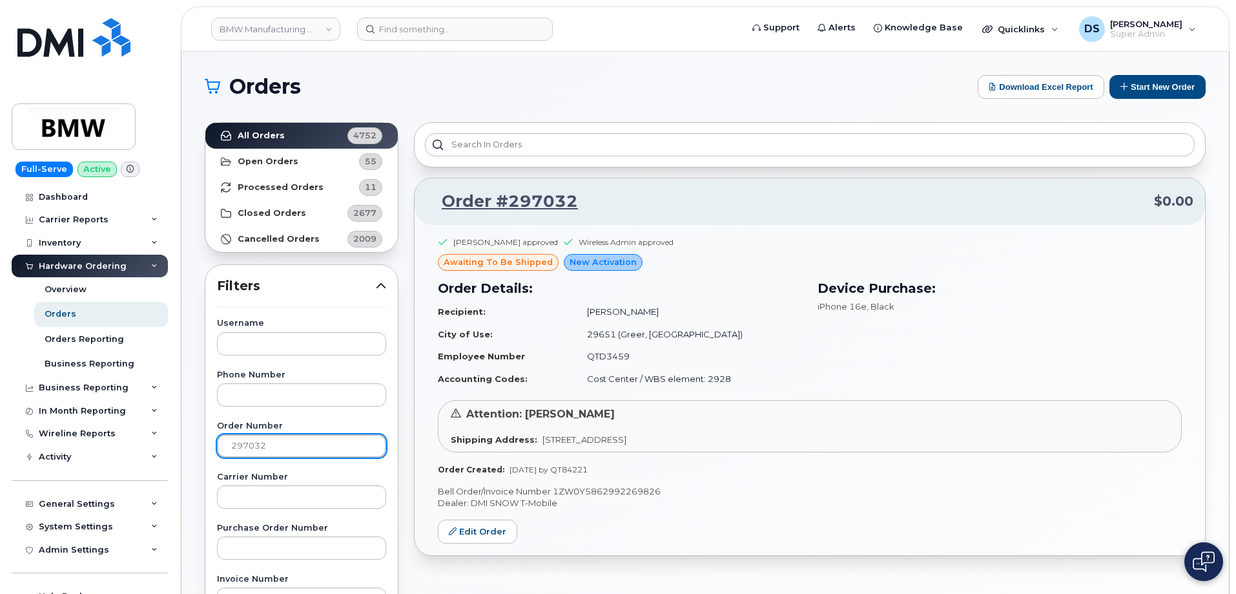
drag, startPoint x: 315, startPoint y: 447, endPoint x: 203, endPoint y: 445, distance: 111.8
paste input "text"
type input "2"
paste input "297032"
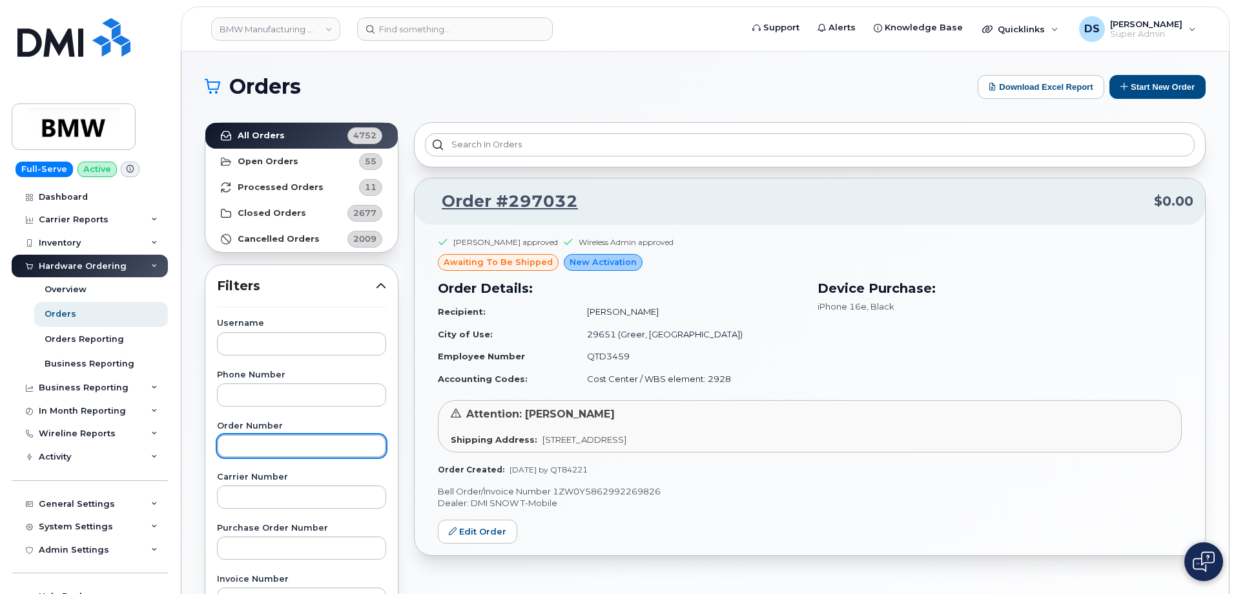
type input "297032"
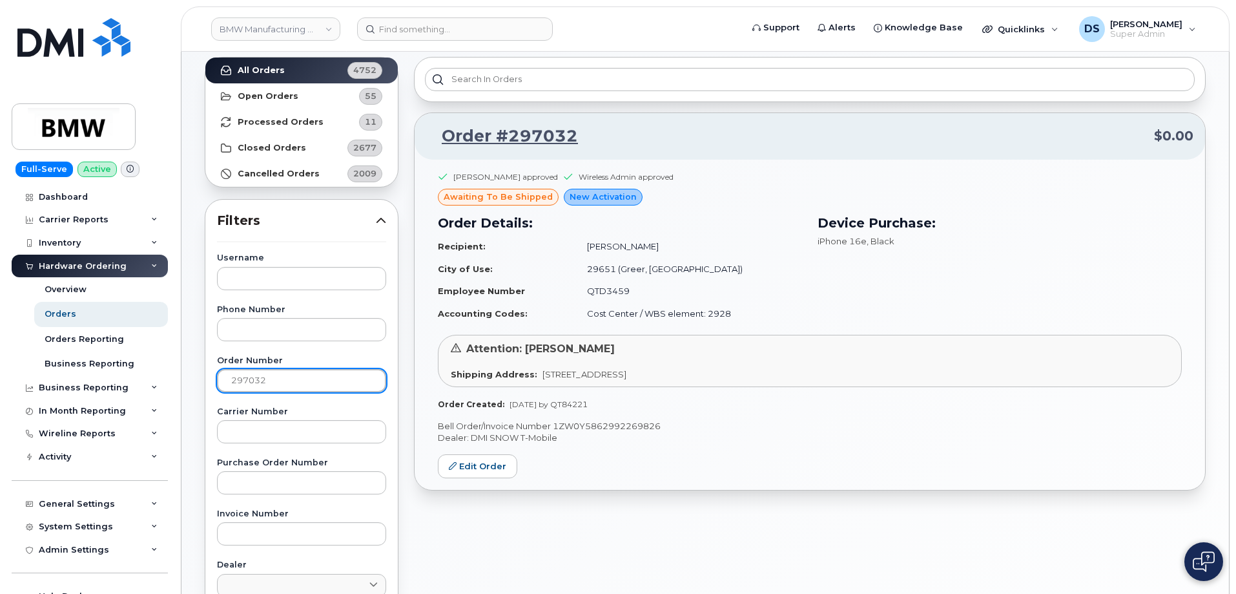
scroll to position [65, 0]
click at [501, 472] on link "Edit Order" at bounding box center [477, 467] width 79 height 24
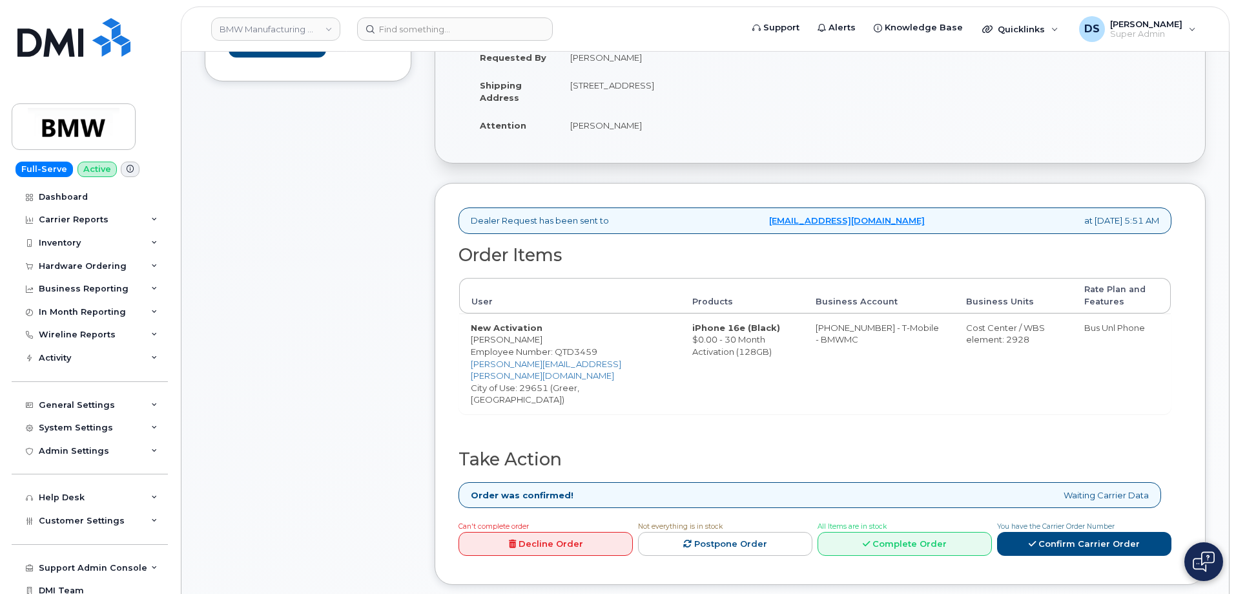
scroll to position [323, 0]
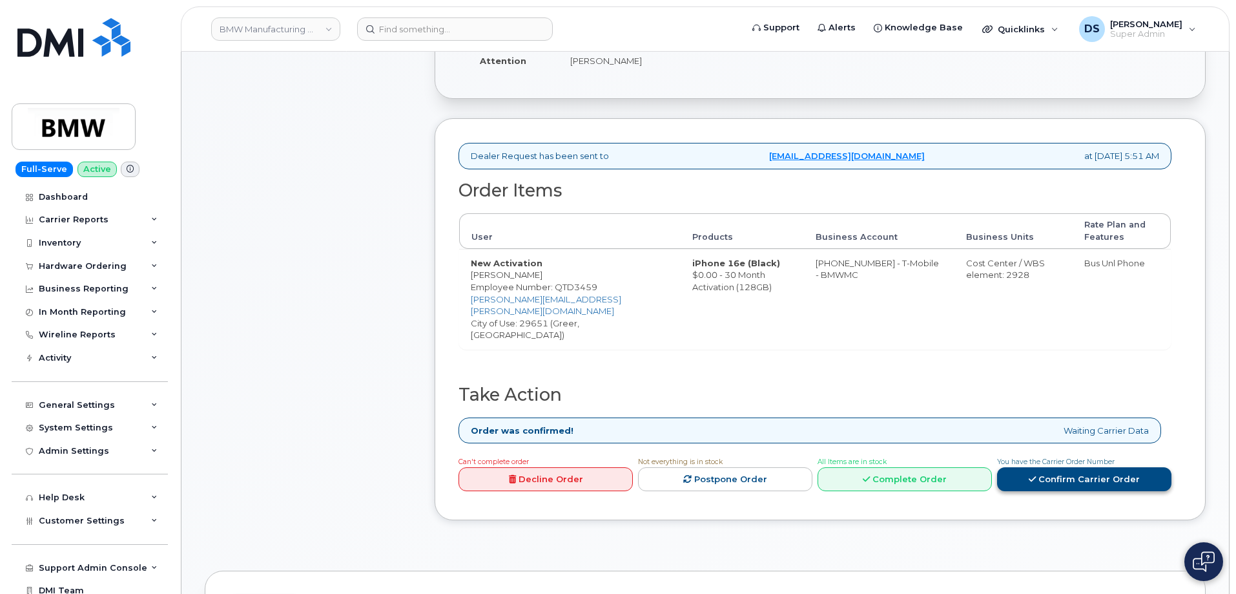
click at [1113, 470] on link "Confirm Carrier Order" at bounding box center [1084, 479] width 174 height 24
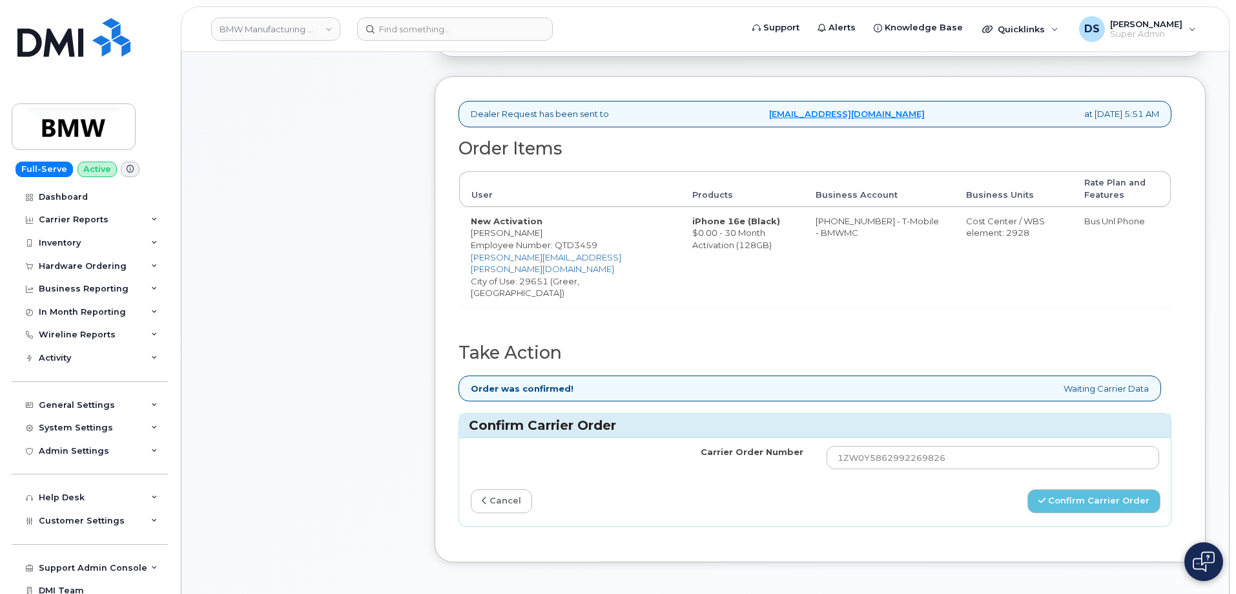
scroll to position [388, 0]
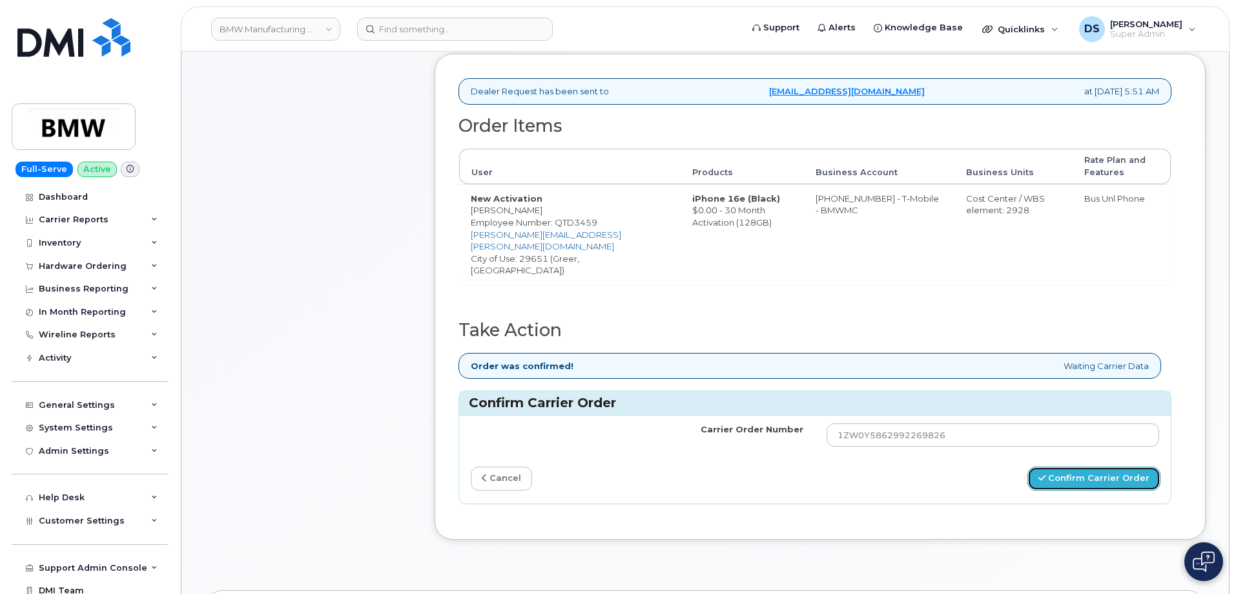
click at [1103, 466] on button "Confirm Carrier Order" at bounding box center [1094, 478] width 133 height 24
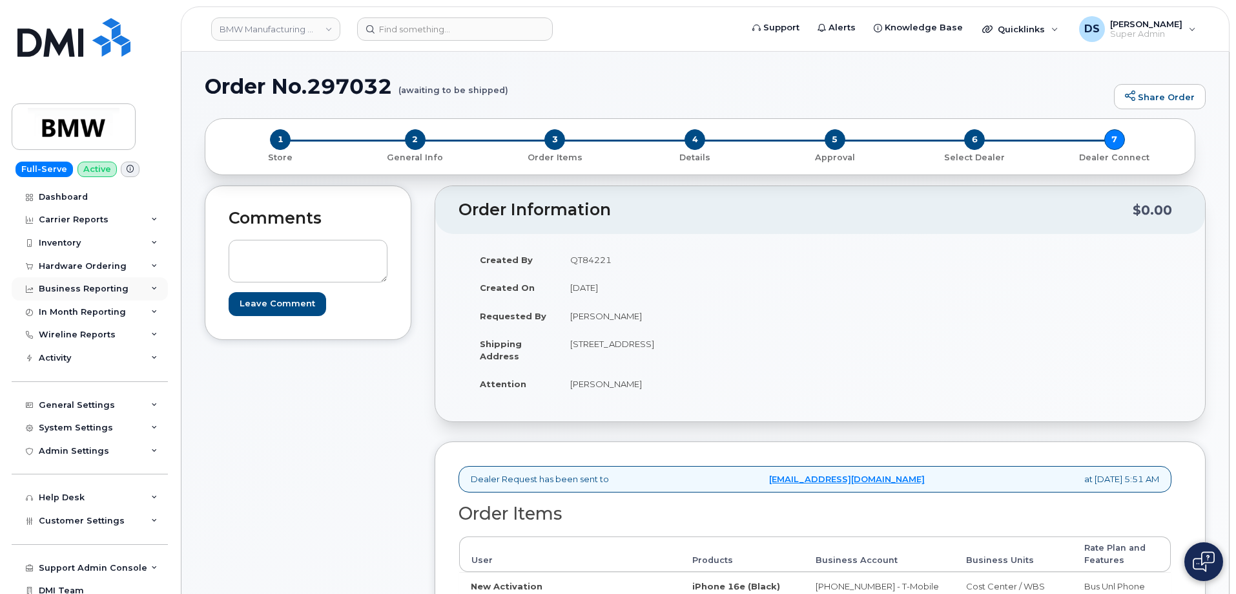
click at [81, 278] on div "Business Reporting" at bounding box center [90, 288] width 156 height 23
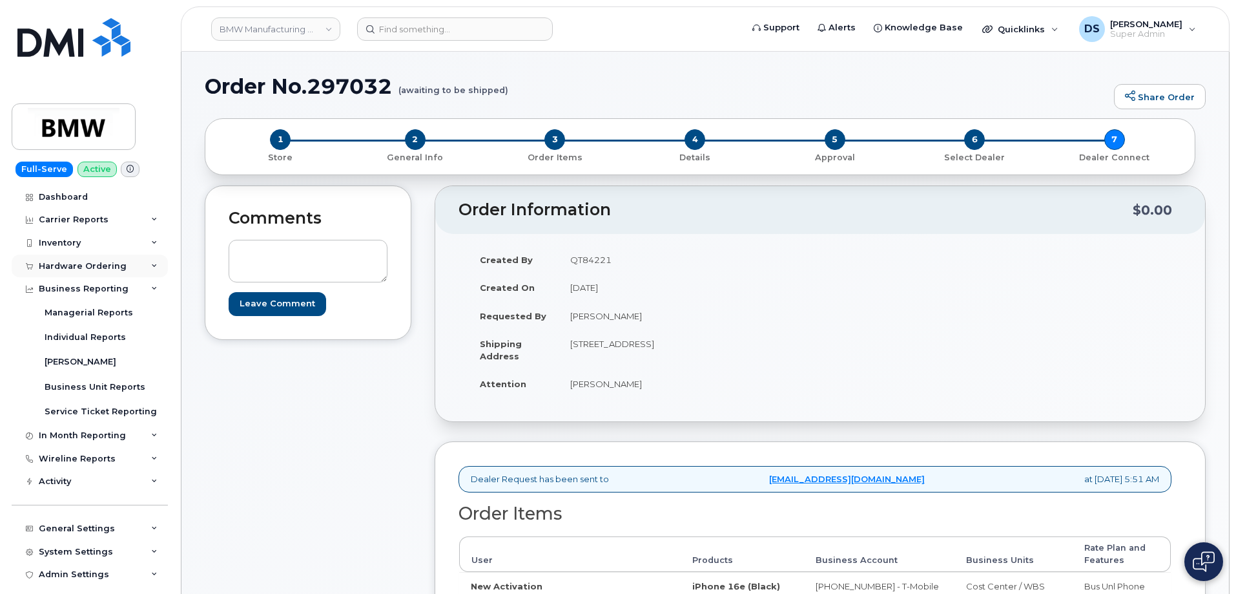
click at [81, 267] on div "Hardware Ordering" at bounding box center [83, 266] width 88 height 10
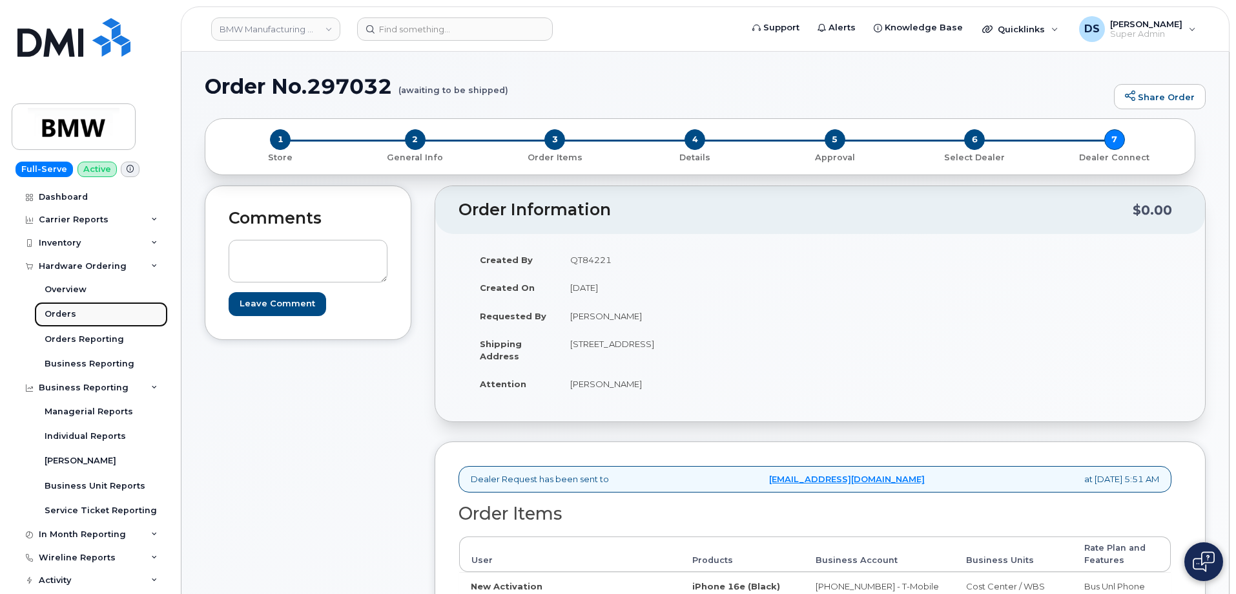
click at [71, 312] on div "Orders" at bounding box center [61, 314] width 32 height 12
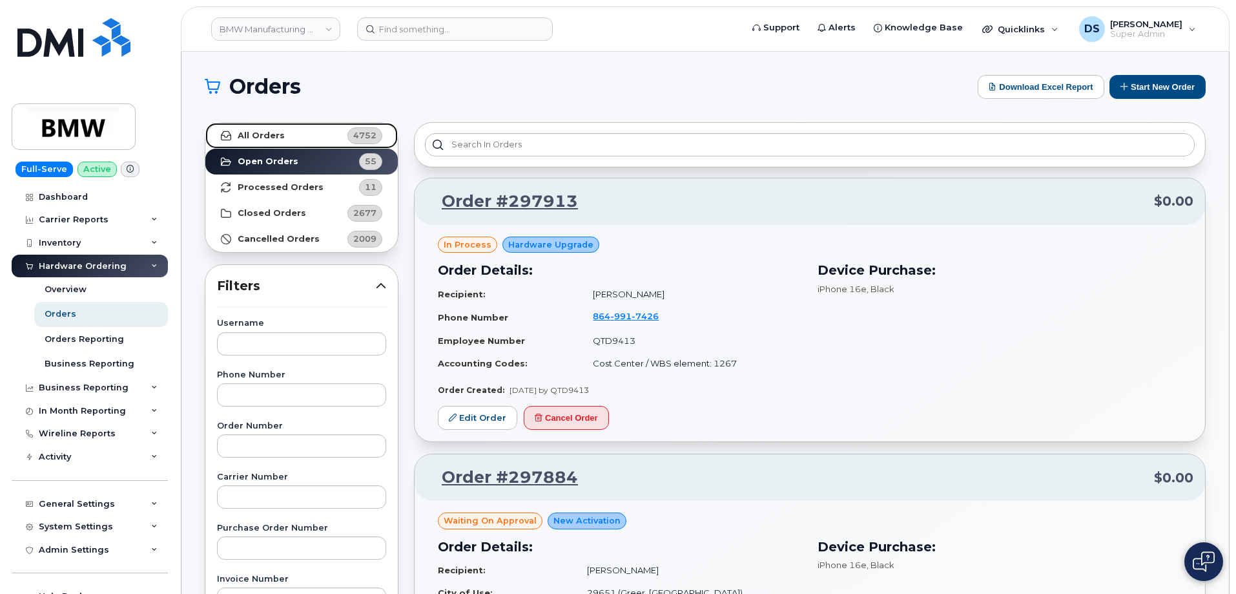
click at [249, 132] on strong "All Orders" at bounding box center [261, 135] width 47 height 10
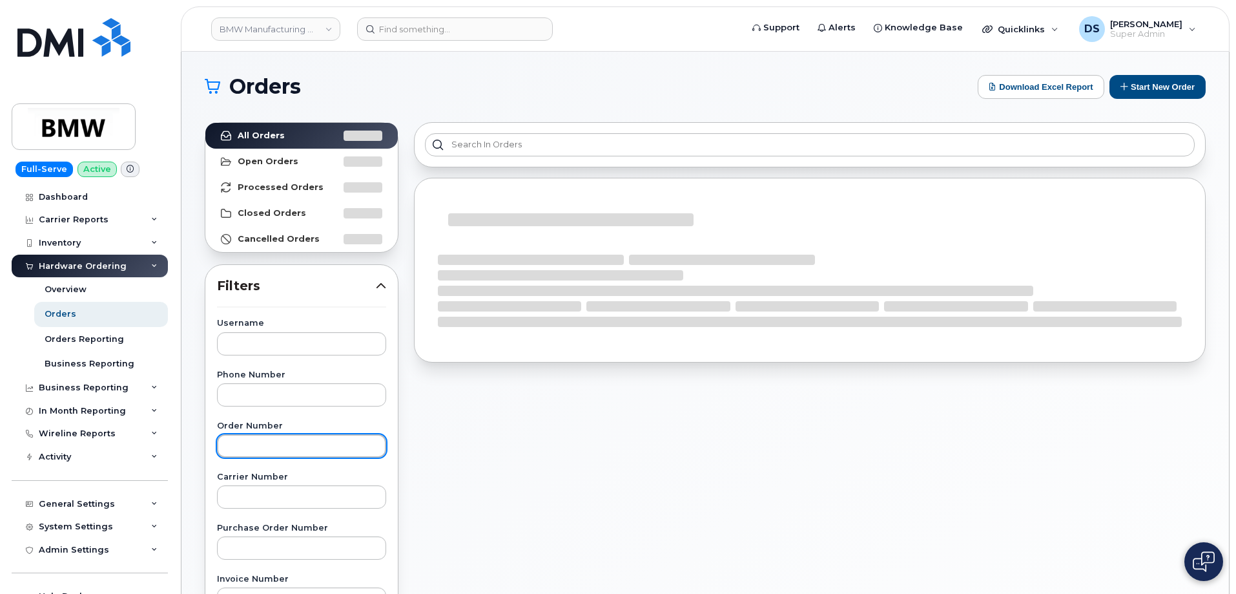
click at [296, 452] on input "text" at bounding box center [301, 445] width 169 height 23
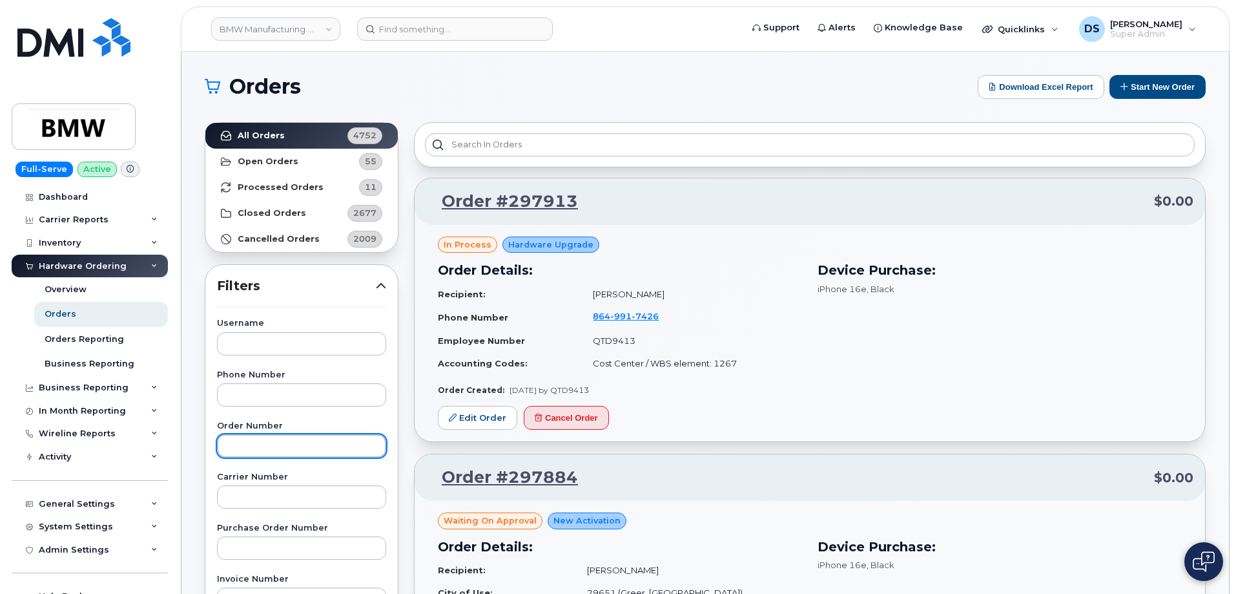
paste input "297559"
type input "297559"
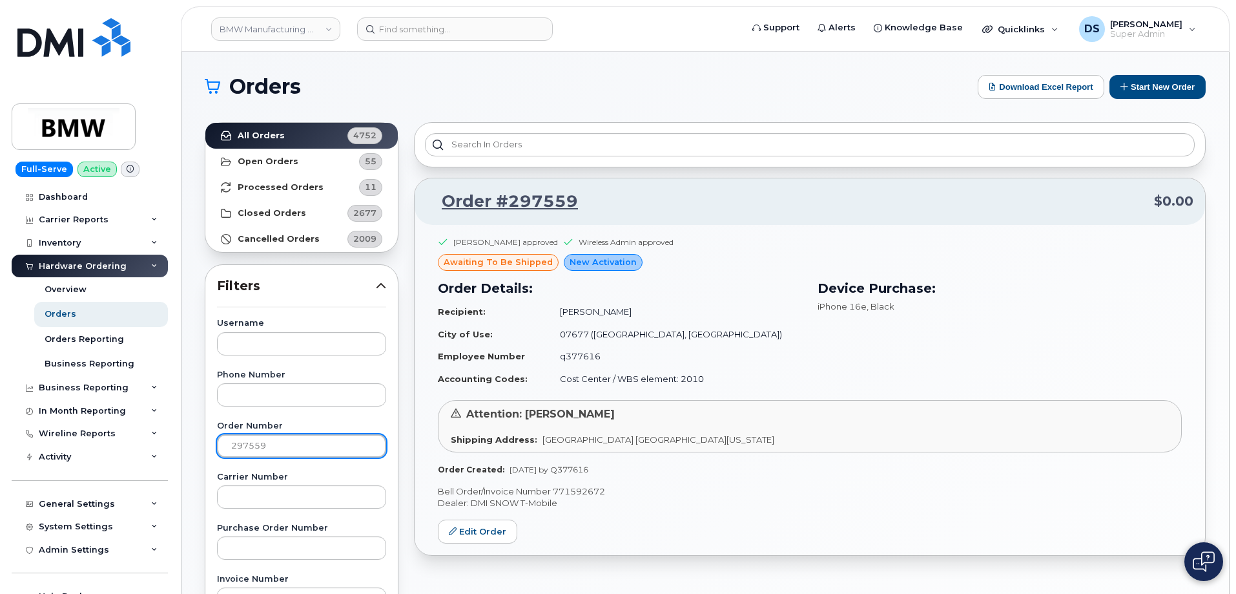
scroll to position [65, 0]
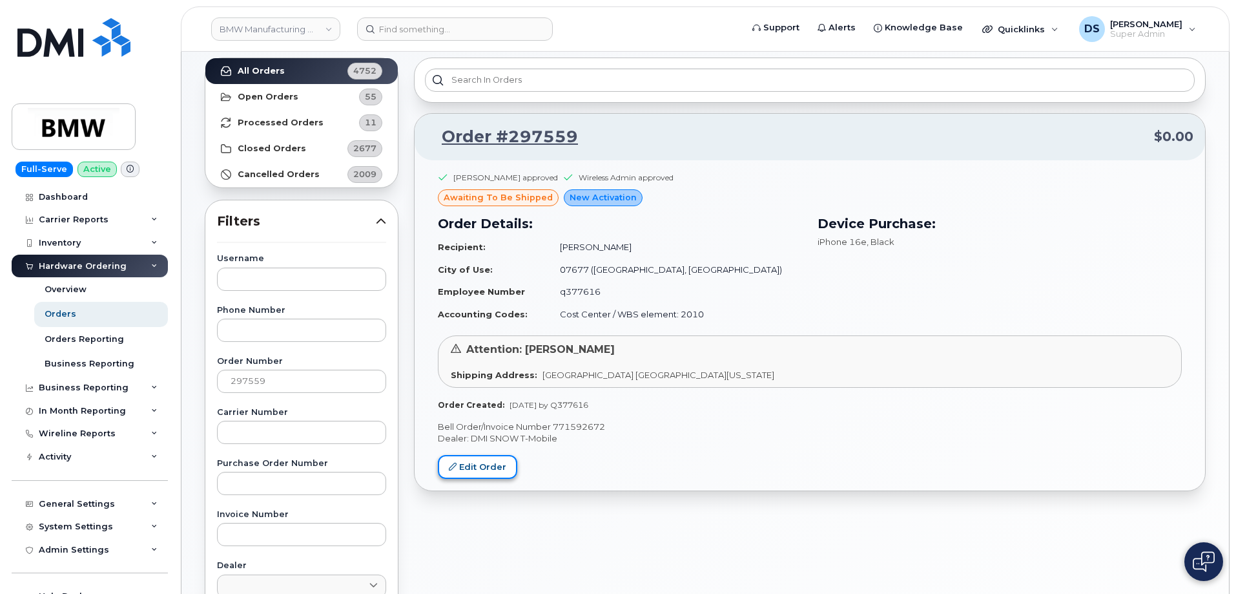
click at [492, 469] on link "Edit Order" at bounding box center [477, 467] width 79 height 24
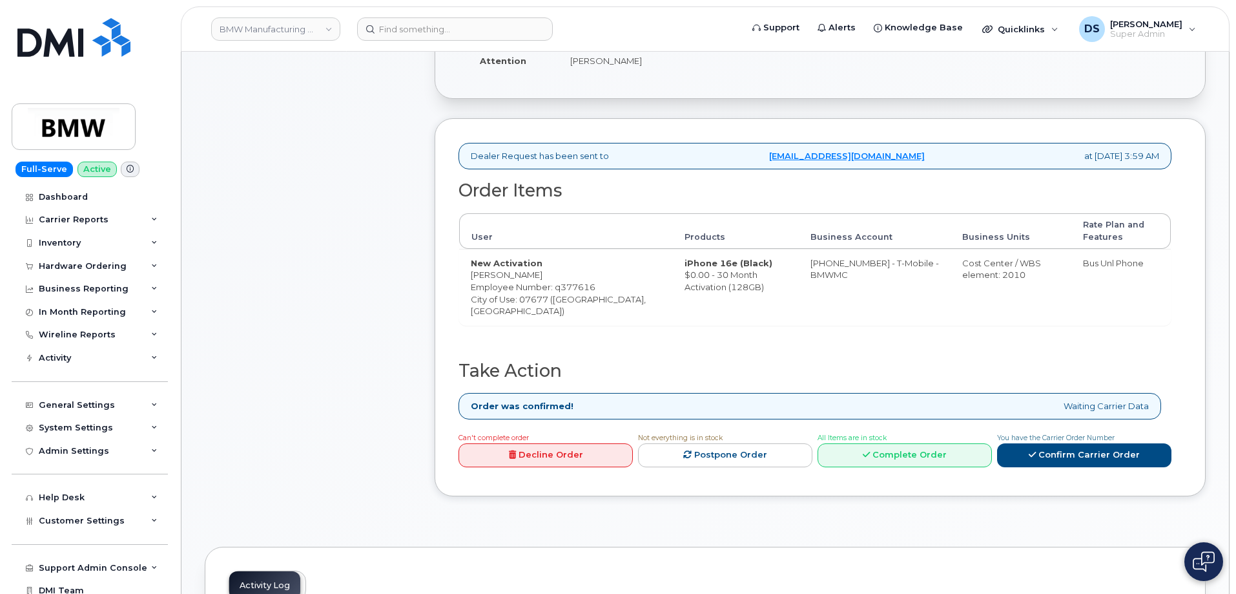
scroll to position [388, 0]
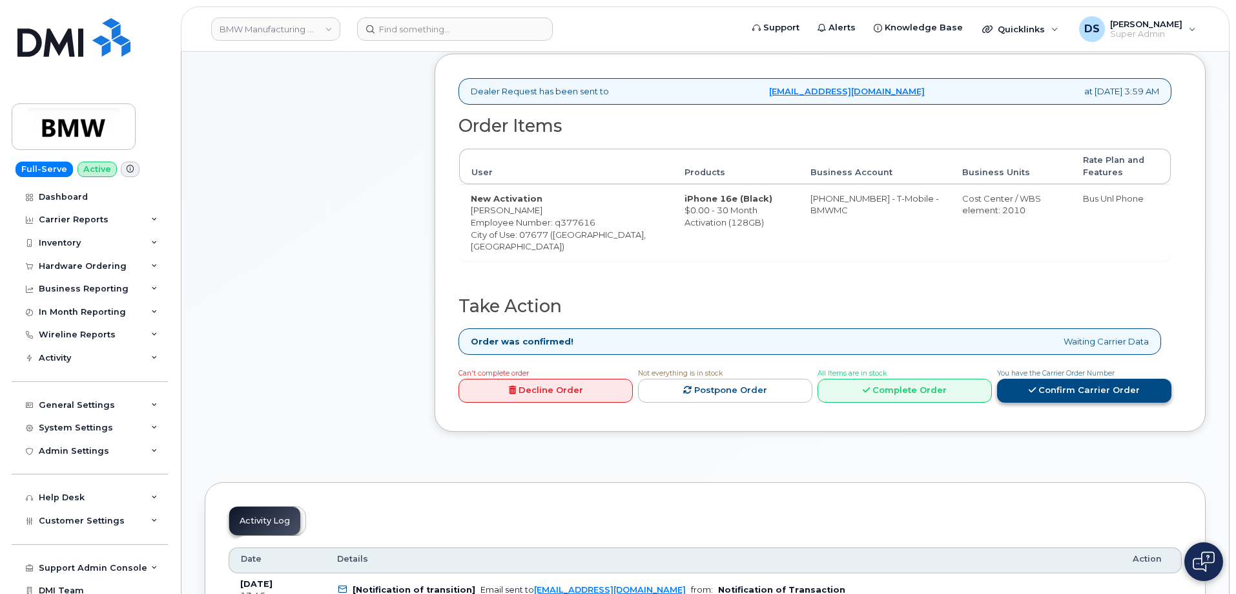
click at [1056, 384] on link "Confirm Carrier Order" at bounding box center [1084, 391] width 174 height 24
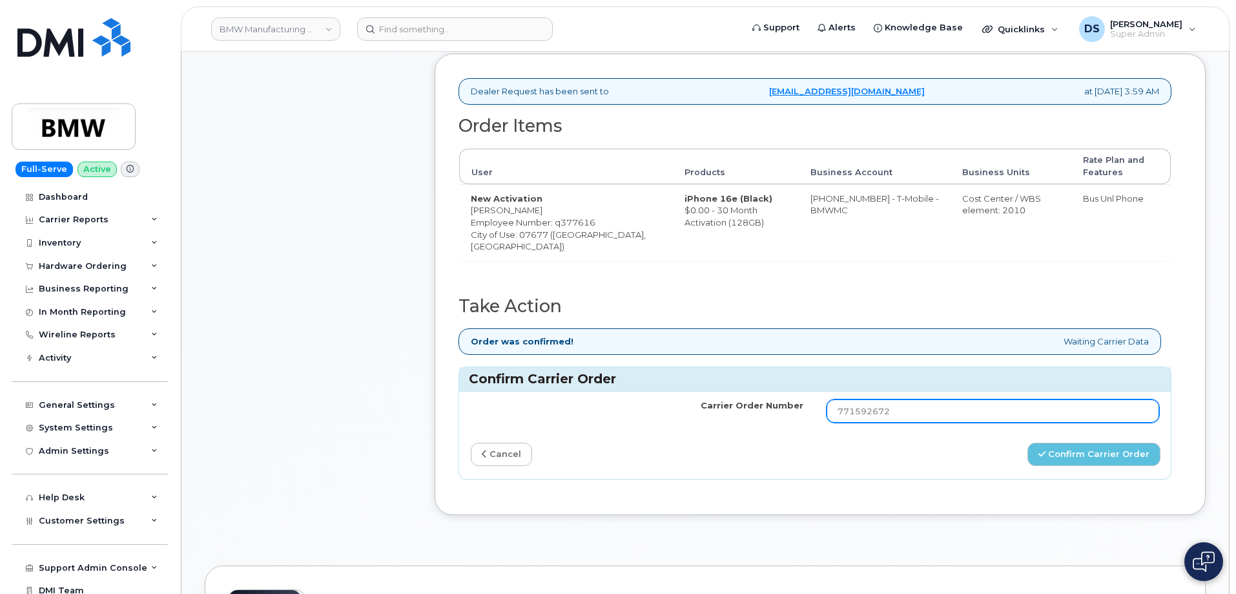
drag, startPoint x: 937, startPoint y: 405, endPoint x: 804, endPoint y: 404, distance: 133.1
click at [804, 404] on tr "Carrier Order Number 771592672" at bounding box center [815, 410] width 712 height 39
click at [521, 457] on link "cancel" at bounding box center [501, 455] width 61 height 24
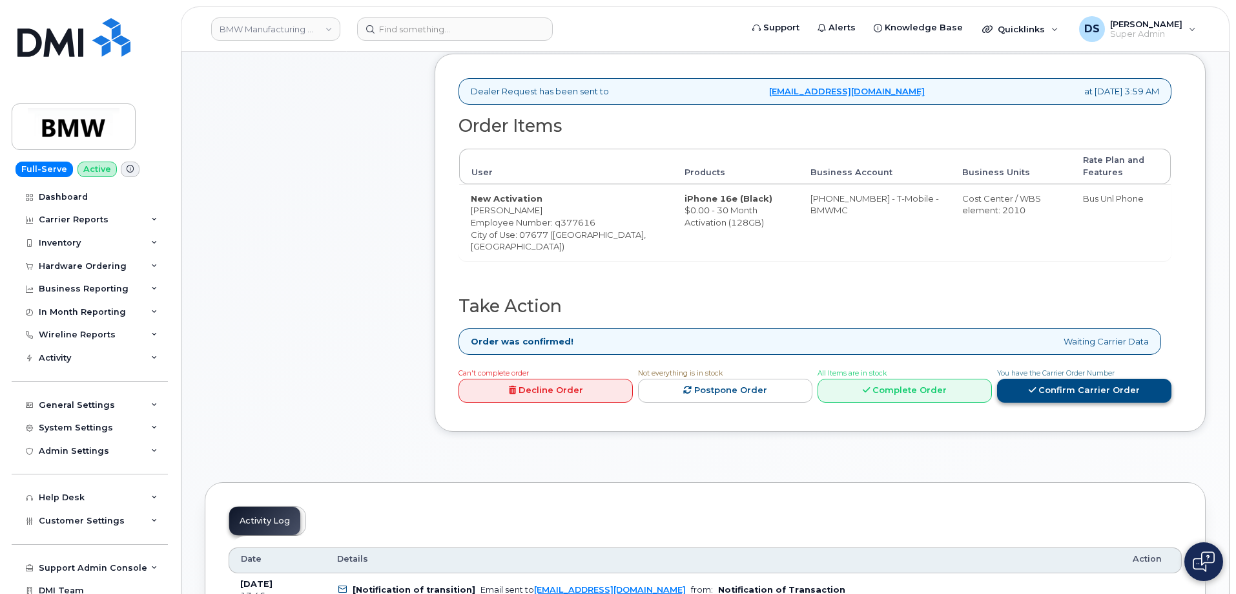
click at [1053, 393] on link "Confirm Carrier Order" at bounding box center [1084, 391] width 174 height 24
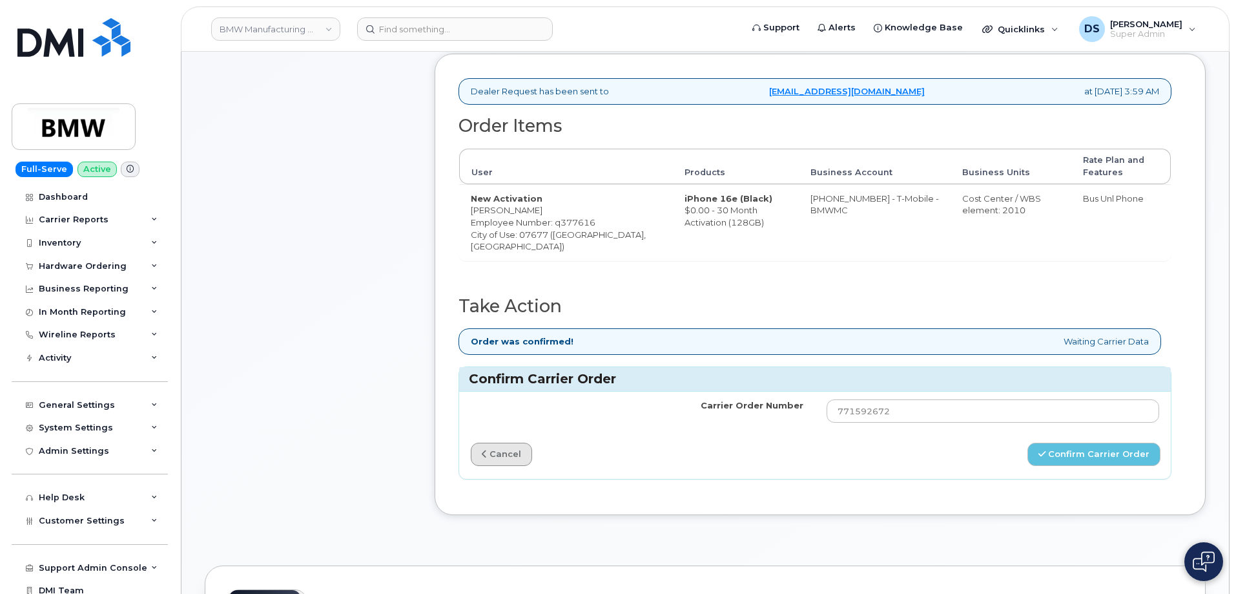
click at [510, 456] on link "cancel" at bounding box center [501, 455] width 61 height 24
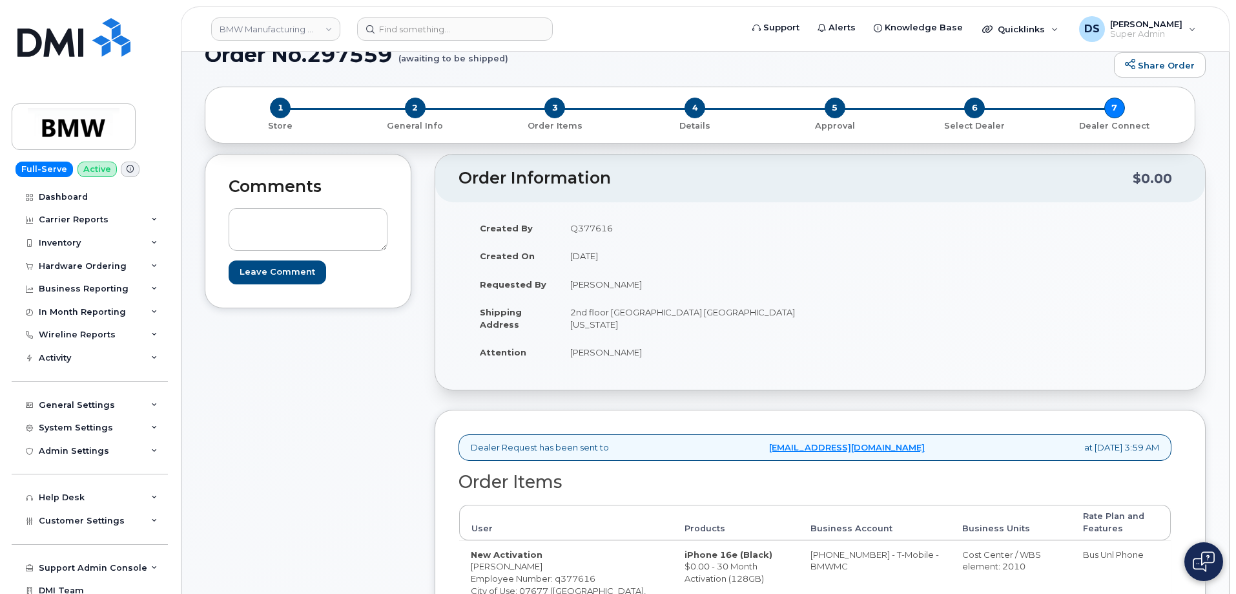
scroll to position [0, 0]
